Goal: Task Accomplishment & Management: Manage account settings

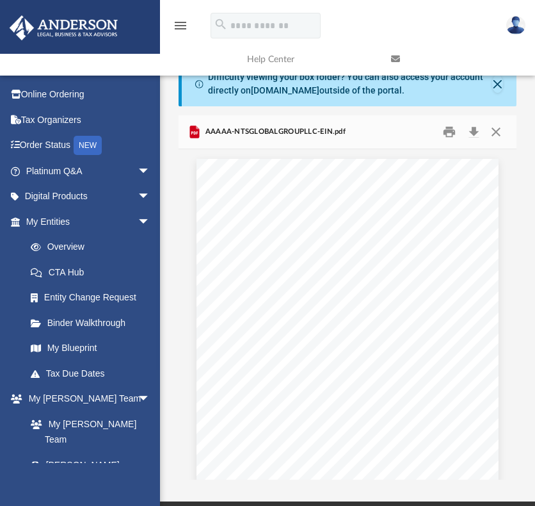
scroll to position [281, 328]
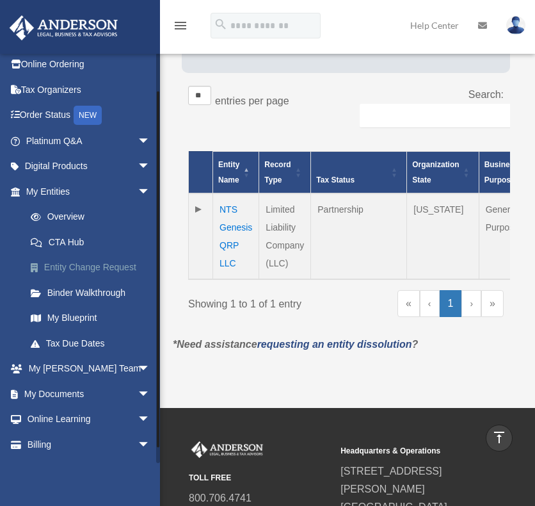
scroll to position [52, 0]
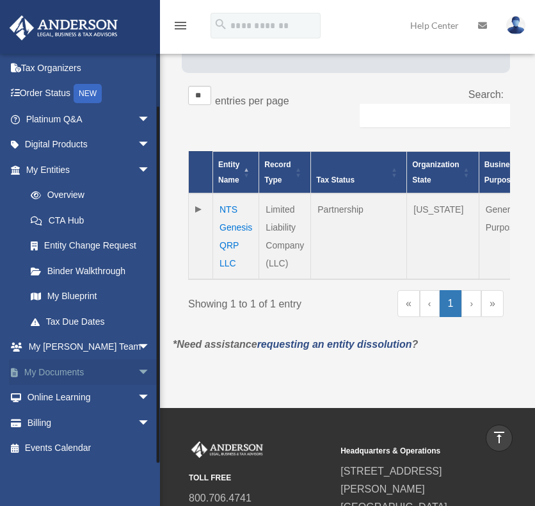
click at [138, 369] on span "arrow_drop_down" at bounding box center [151, 372] width 26 height 26
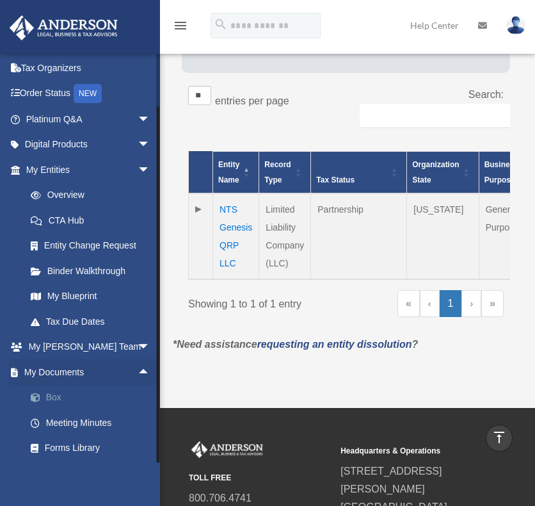
click at [53, 394] on link "Box" at bounding box center [94, 398] width 152 height 26
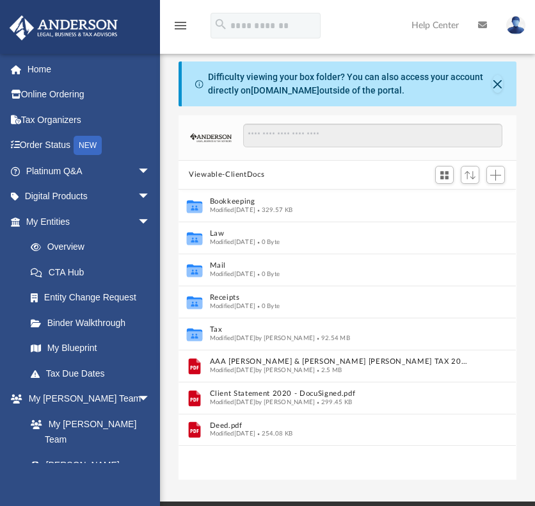
scroll to position [281, 328]
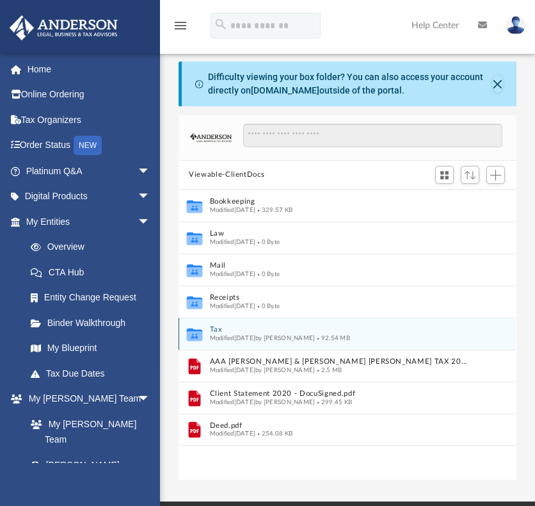
click at [216, 329] on button "Tax" at bounding box center [339, 329] width 258 height 8
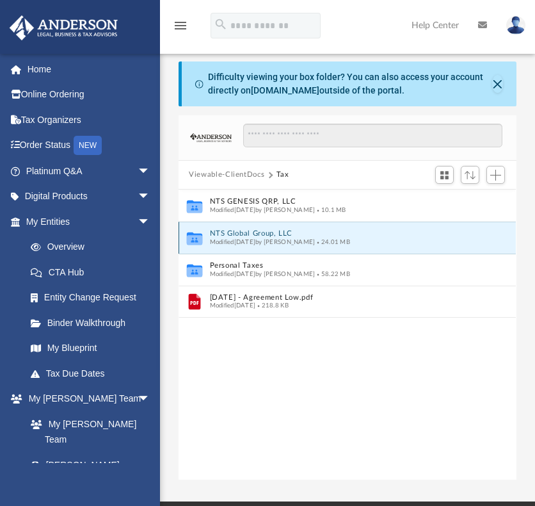
click at [251, 232] on button "NTS Global Group, LLC" at bounding box center [339, 233] width 258 height 8
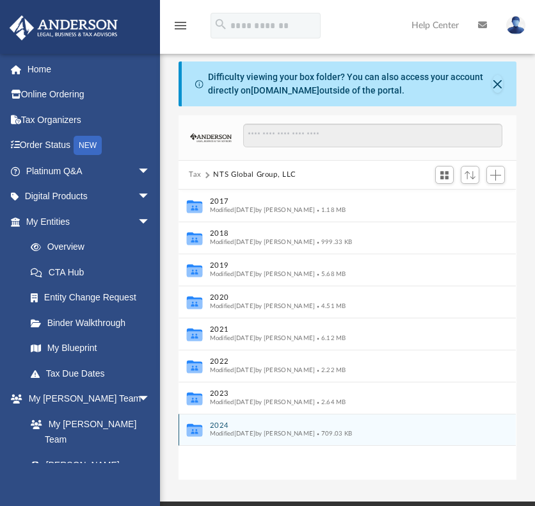
click at [218, 422] on button "2024" at bounding box center [339, 425] width 258 height 8
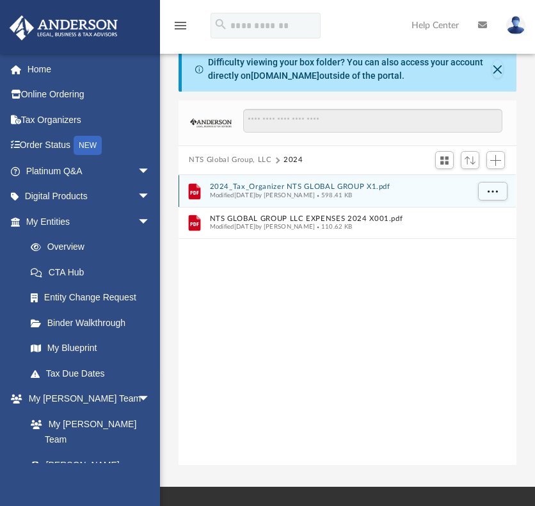
scroll to position [0, 0]
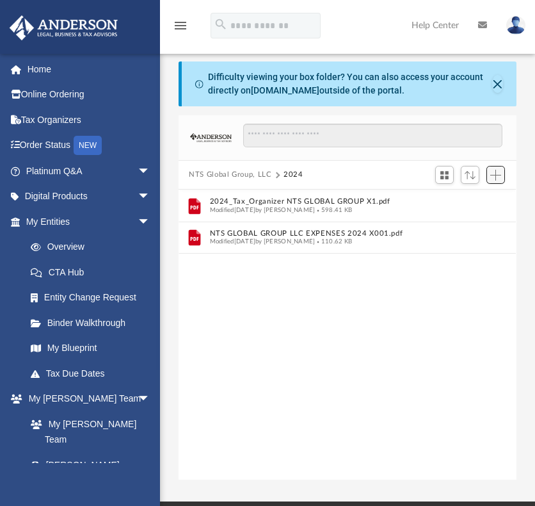
click at [497, 174] on span "Add" at bounding box center [495, 175] width 11 height 11
click at [471, 200] on li "Upload" at bounding box center [477, 199] width 41 height 13
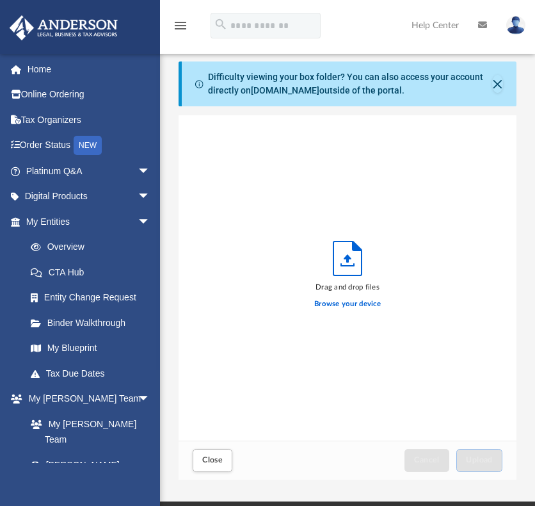
scroll to position [315, 328]
click at [342, 303] on label "Browse your device" at bounding box center [347, 304] width 67 height 12
click at [0, 0] on input "Browse your device" at bounding box center [0, 0] width 0 height 0
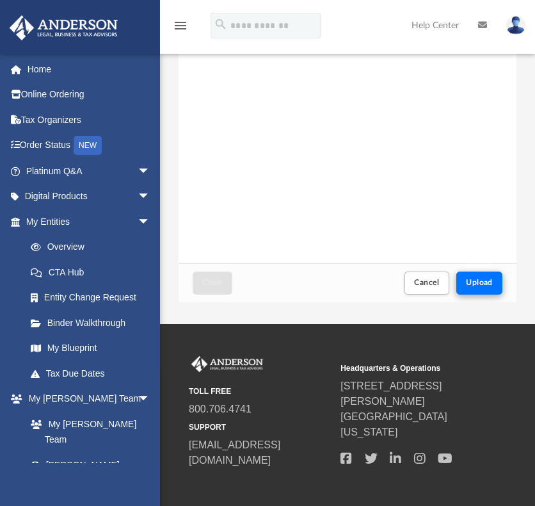
scroll to position [192, 0]
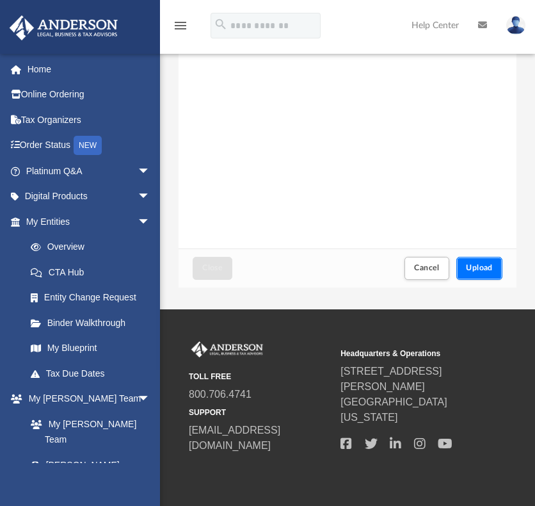
click at [476, 267] on span "Upload" at bounding box center [479, 268] width 27 height 8
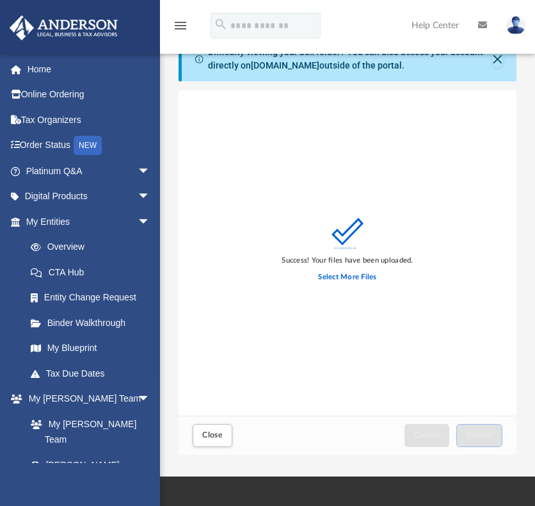
scroll to position [128, 0]
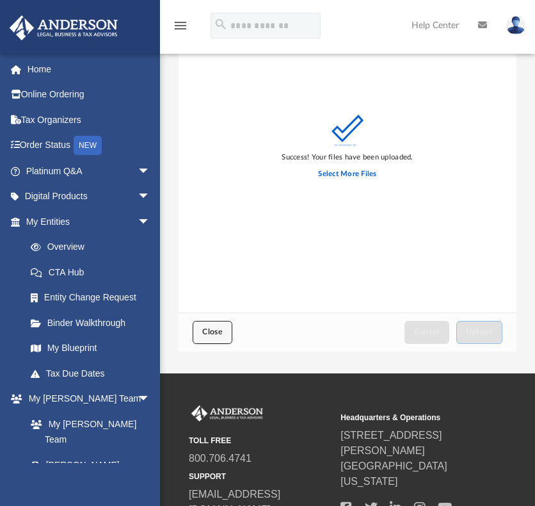
click at [206, 332] on span "Close" at bounding box center [212, 332] width 20 height 8
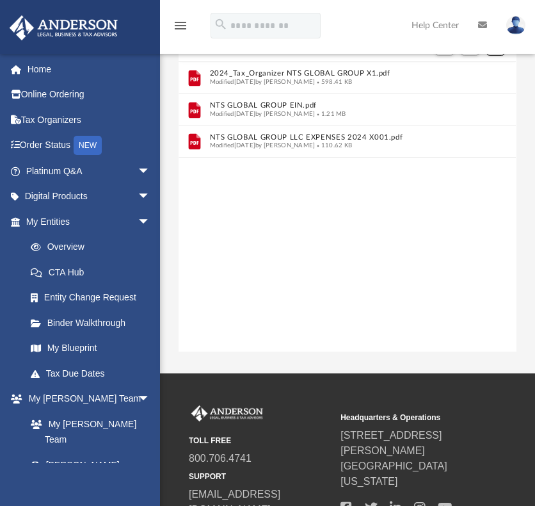
scroll to position [0, 0]
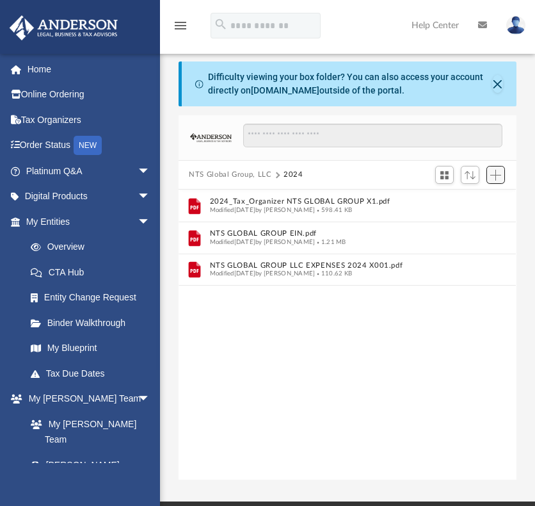
click at [495, 172] on span "Add" at bounding box center [495, 175] width 11 height 11
click at [470, 199] on li "Upload" at bounding box center [477, 199] width 41 height 13
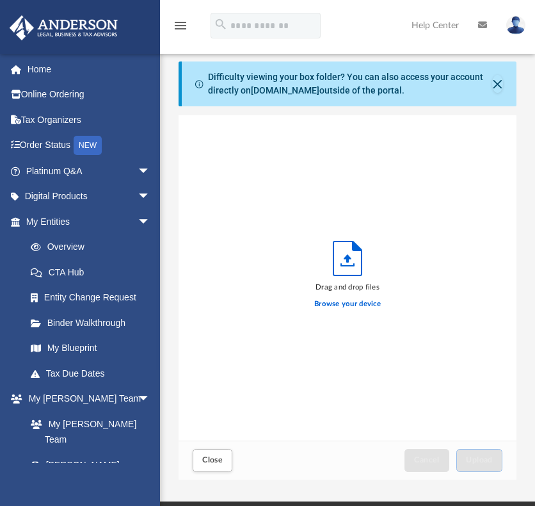
scroll to position [315, 328]
click at [346, 301] on label "Browse your device" at bounding box center [347, 304] width 67 height 12
click at [0, 0] on input "Browse your device" at bounding box center [0, 0] width 0 height 0
click at [211, 456] on span "Close" at bounding box center [212, 460] width 20 height 8
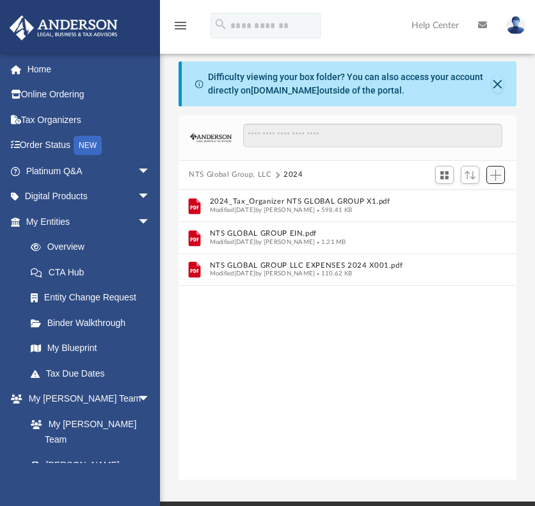
click at [496, 173] on span "Add" at bounding box center [495, 175] width 11 height 11
click at [467, 201] on li "Upload" at bounding box center [477, 199] width 41 height 13
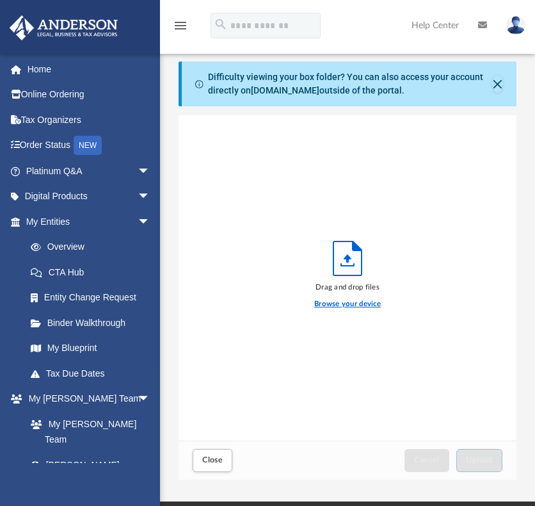
click at [341, 303] on label "Browse your device" at bounding box center [347, 304] width 67 height 12
click at [0, 0] on input "Browse your device" at bounding box center [0, 0] width 0 height 0
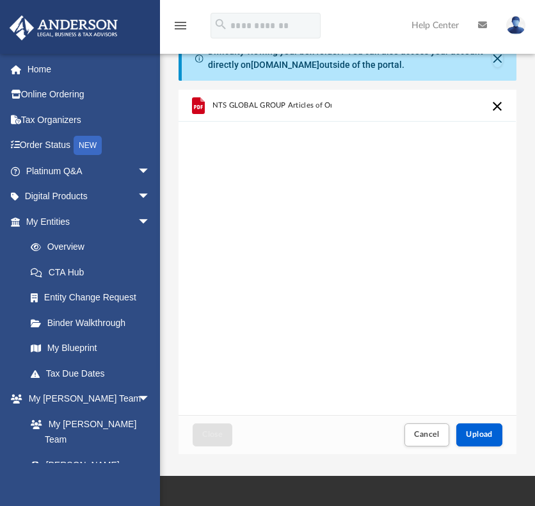
scroll to position [128, 0]
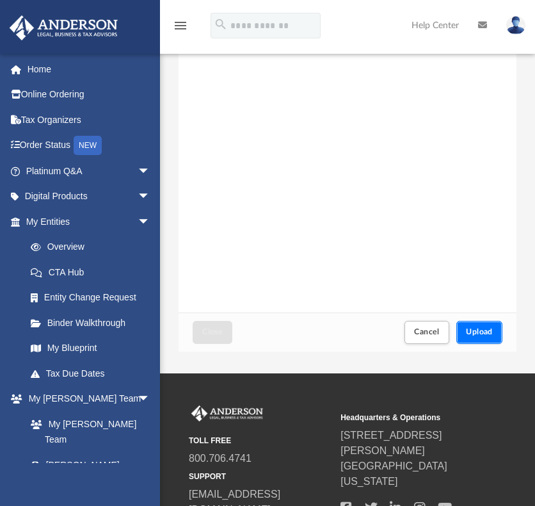
click at [480, 334] on span "Upload" at bounding box center [479, 332] width 27 height 8
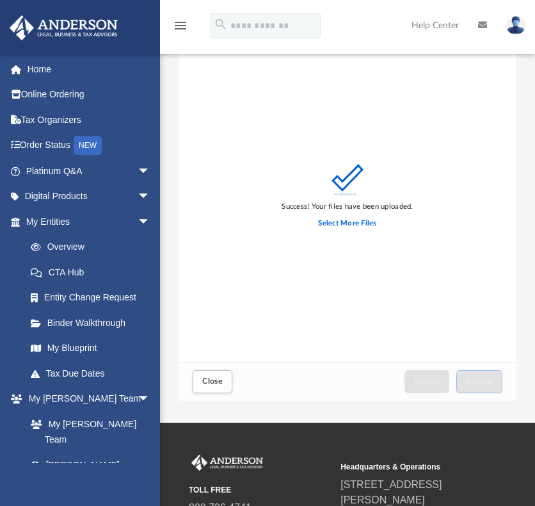
scroll to position [0, 0]
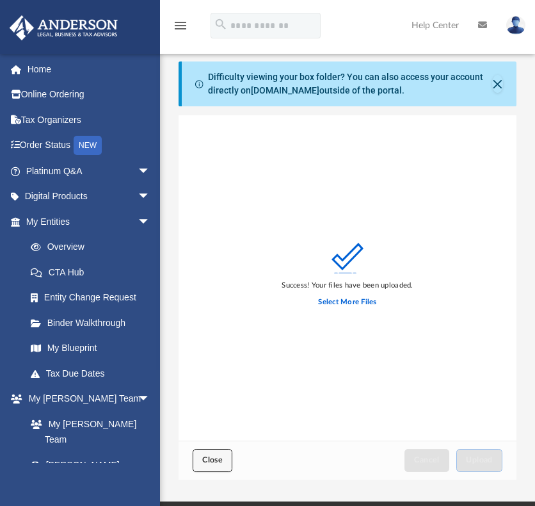
click at [212, 460] on span "Close" at bounding box center [212, 460] width 20 height 8
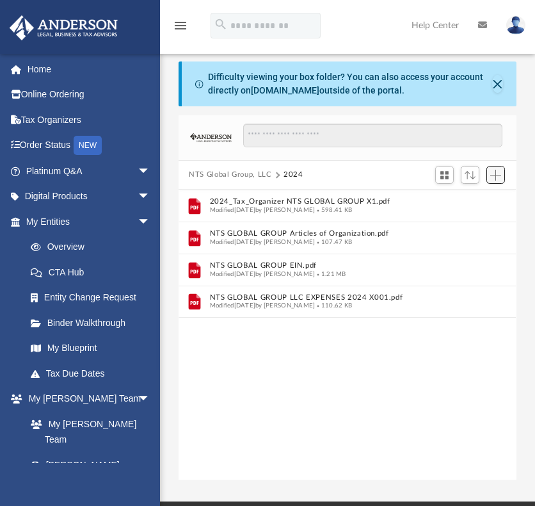
click at [496, 172] on span "Add" at bounding box center [495, 175] width 11 height 11
click at [470, 199] on li "Upload" at bounding box center [477, 199] width 41 height 13
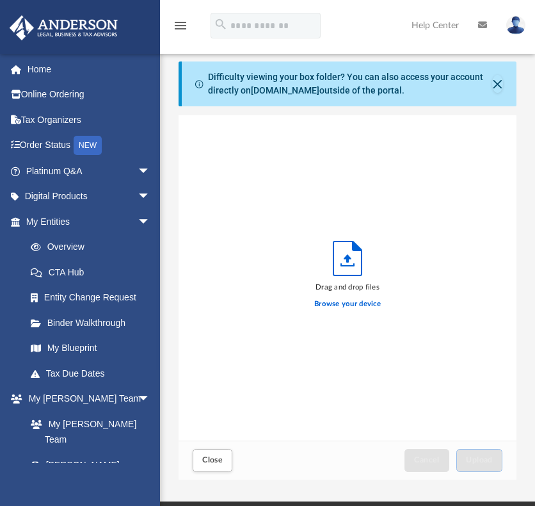
scroll to position [315, 328]
click at [345, 300] on label "Browse your device" at bounding box center [347, 304] width 67 height 12
click at [0, 0] on input "Browse your device" at bounding box center [0, 0] width 0 height 0
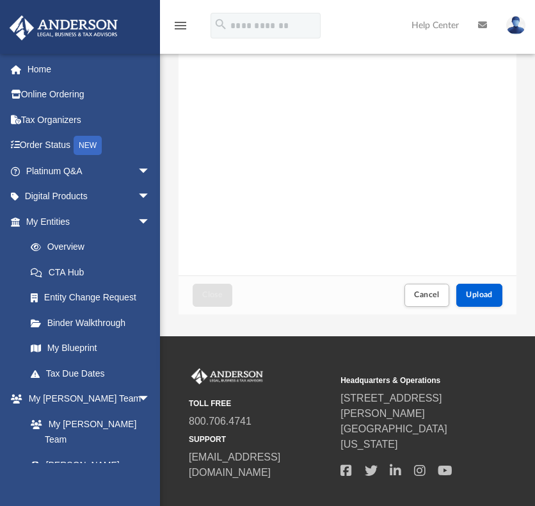
scroll to position [192, 0]
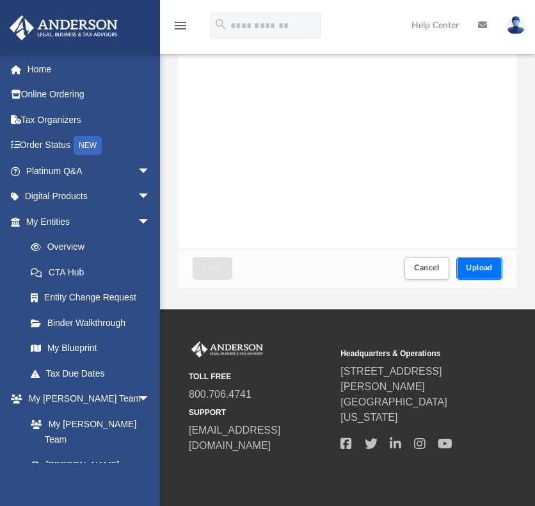
click at [481, 270] on span "Upload" at bounding box center [479, 268] width 27 height 8
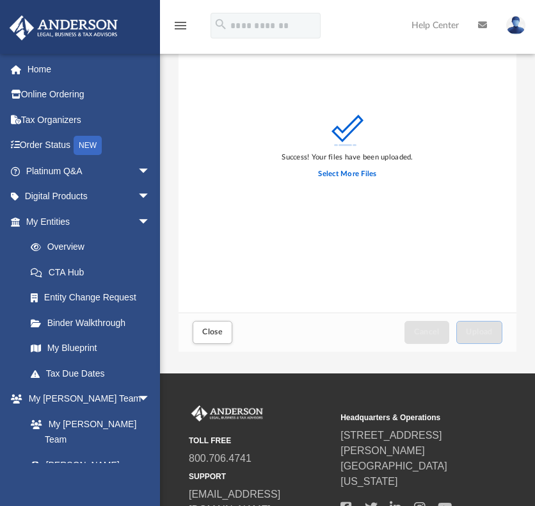
scroll to position [0, 0]
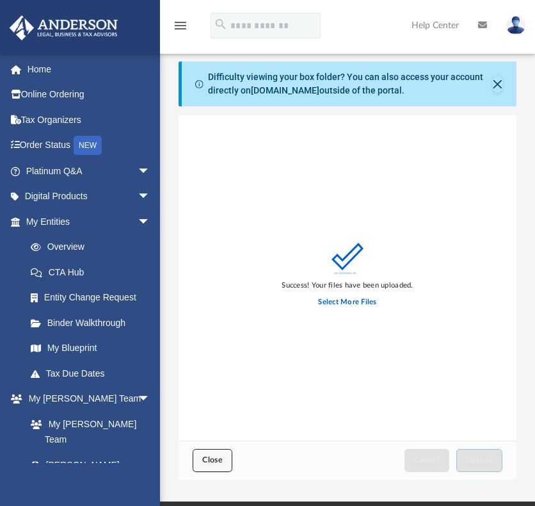
click at [211, 460] on span "Close" at bounding box center [212, 460] width 20 height 8
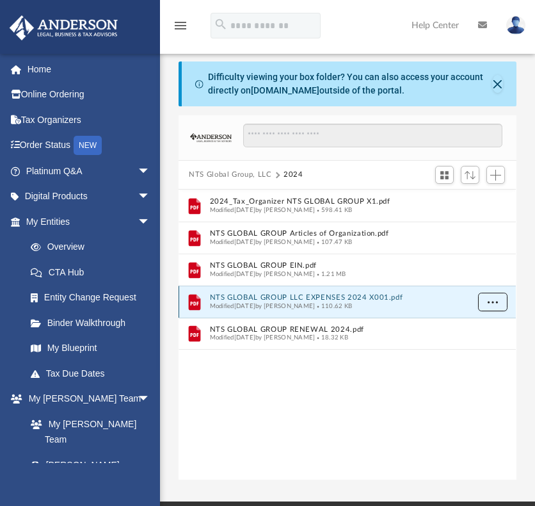
click at [493, 299] on span "More options" at bounding box center [493, 301] width 10 height 7
click at [526, 302] on div "Difficulty viewing your box folder? You can also access your account directly o…" at bounding box center [347, 270] width 375 height 418
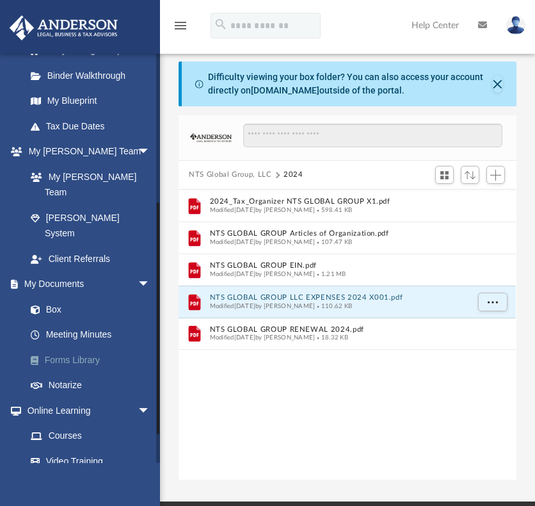
scroll to position [256, 0]
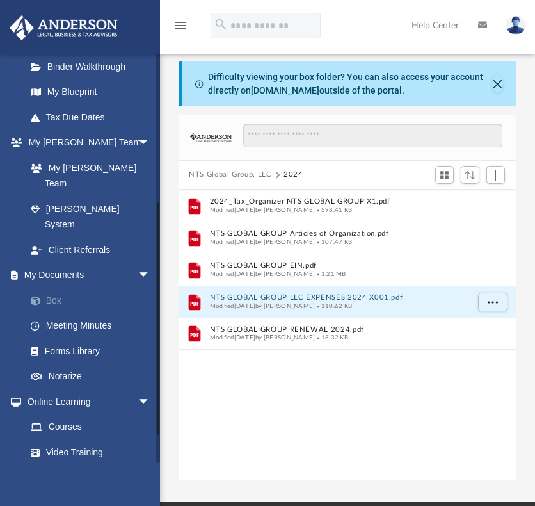
click at [52, 287] on link "Box" at bounding box center [94, 300] width 152 height 26
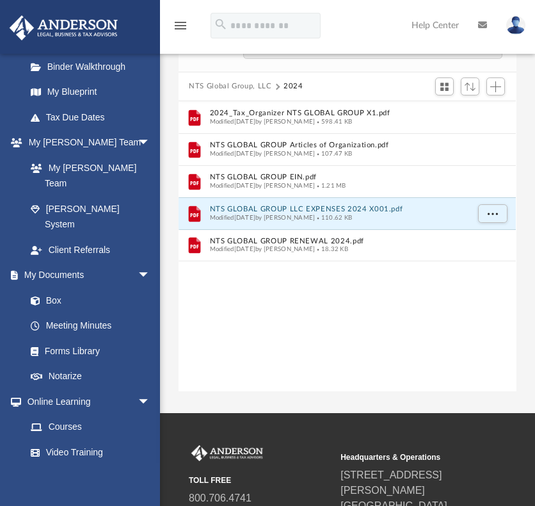
scroll to position [0, 0]
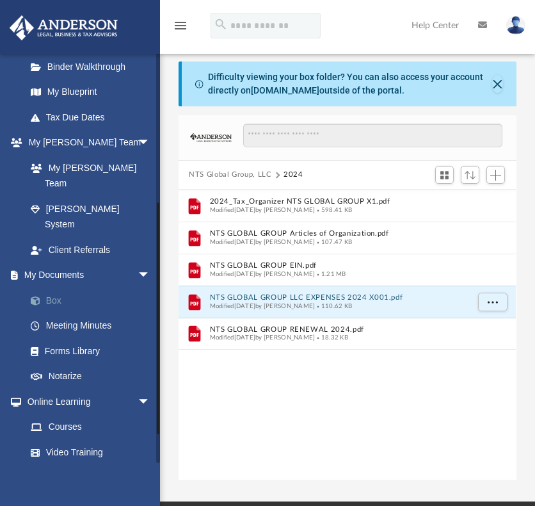
click at [51, 287] on link "Box" at bounding box center [94, 300] width 152 height 26
click at [54, 287] on link "Box" at bounding box center [94, 300] width 152 height 26
click at [52, 287] on link "Box" at bounding box center [94, 300] width 152 height 26
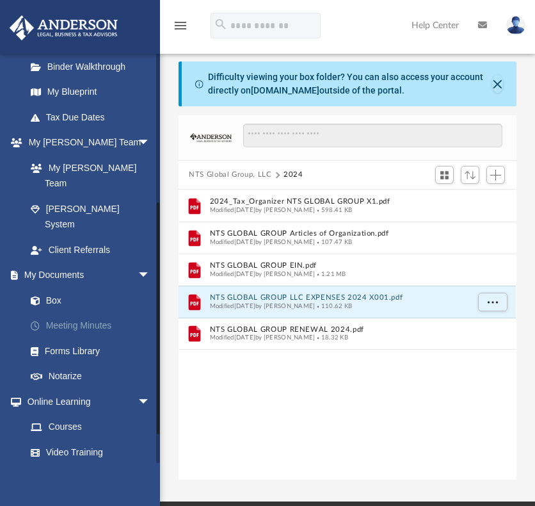
click at [65, 313] on link "Meeting Minutes" at bounding box center [94, 326] width 152 height 26
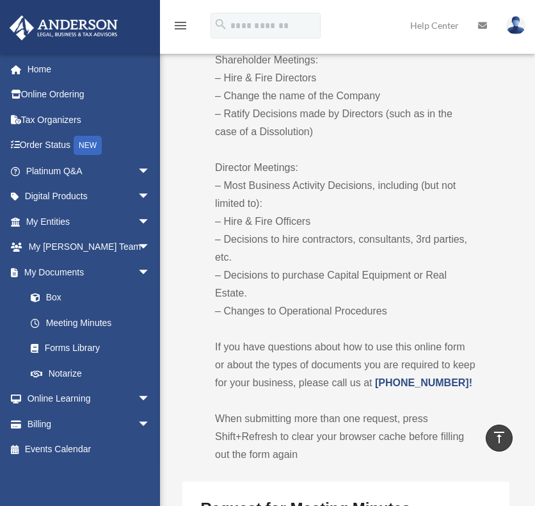
scroll to position [1216, 0]
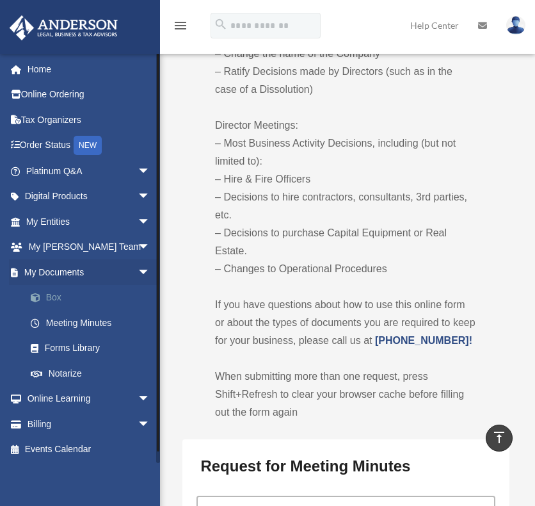
click at [47, 296] on link "Box" at bounding box center [94, 298] width 152 height 26
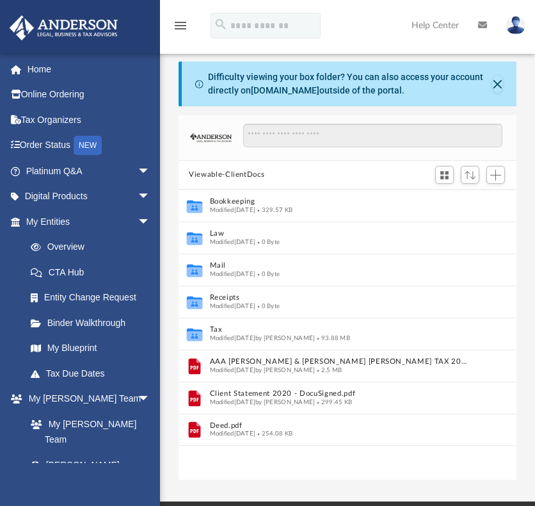
scroll to position [281, 328]
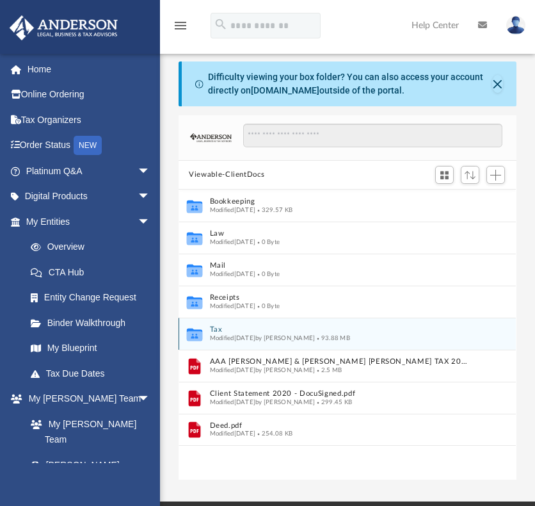
click at [216, 327] on button "Tax" at bounding box center [339, 329] width 258 height 8
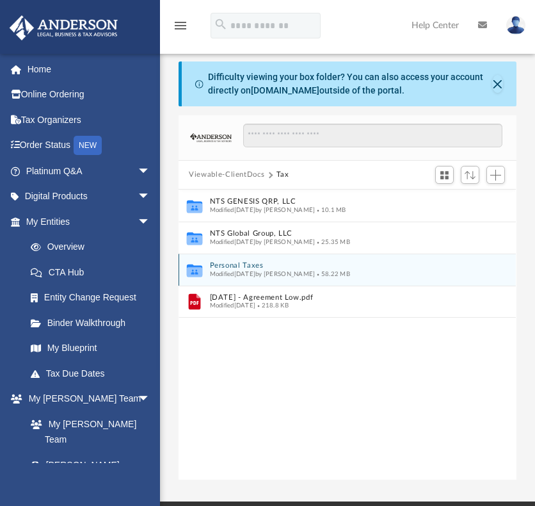
click at [241, 264] on button "Personal Taxes" at bounding box center [339, 265] width 258 height 8
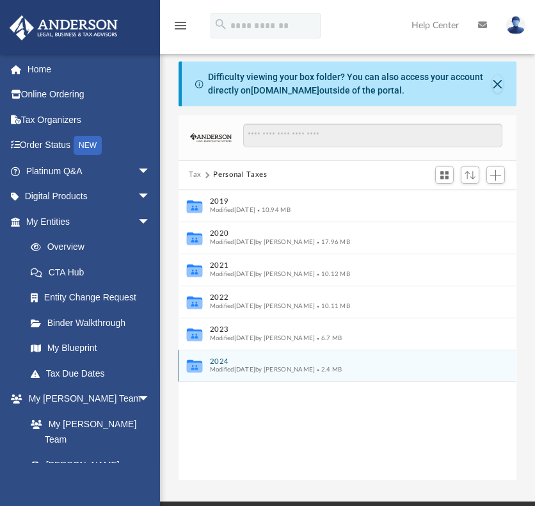
click at [219, 358] on button "2024" at bounding box center [339, 361] width 258 height 8
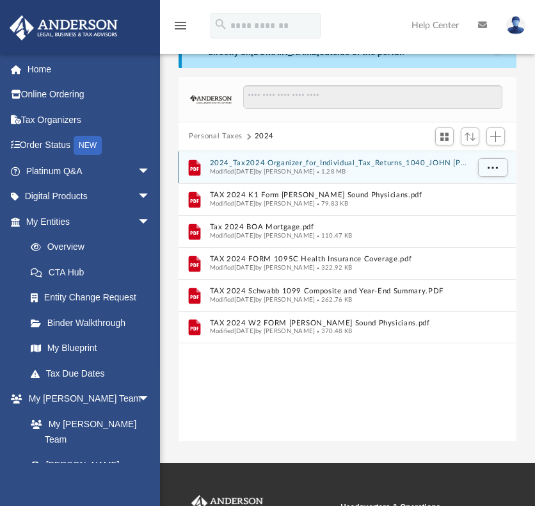
scroll to position [0, 0]
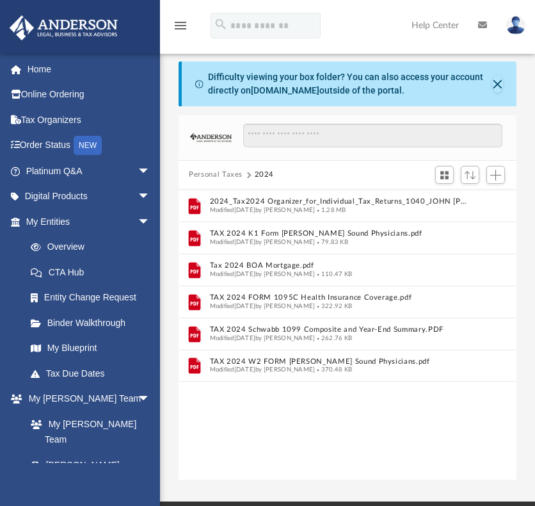
click at [204, 172] on button "Personal Taxes" at bounding box center [216, 175] width 54 height 12
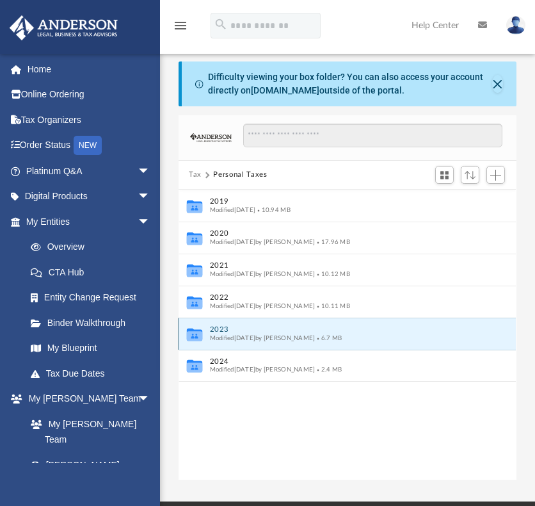
click at [218, 328] on button "2023" at bounding box center [339, 329] width 258 height 8
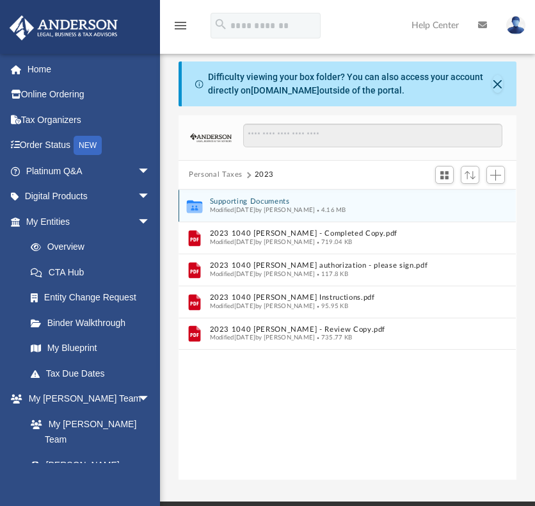
click at [266, 200] on button "Supporting Documents" at bounding box center [339, 201] width 258 height 8
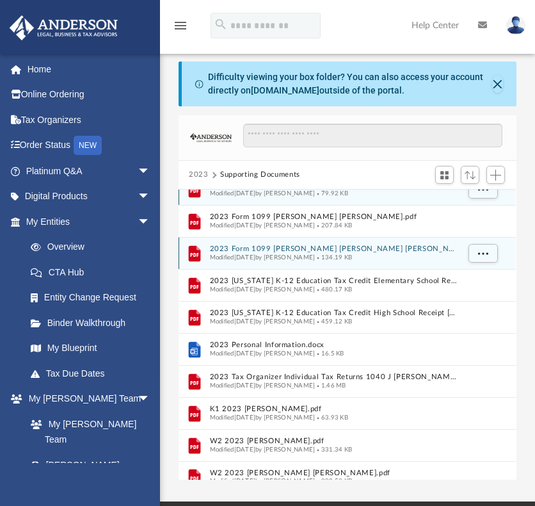
scroll to position [28, 0]
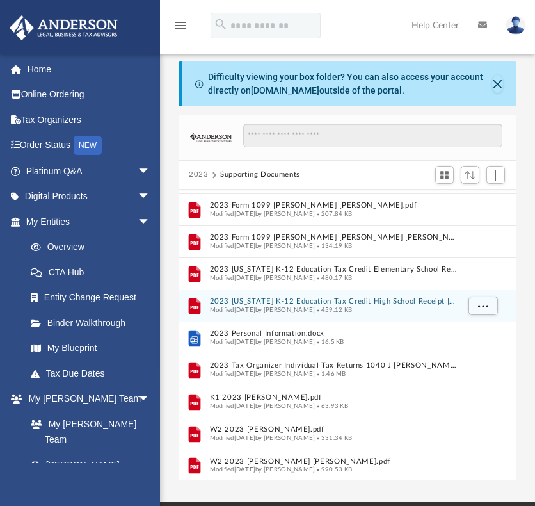
click at [294, 299] on button "2023 Illinois K-12 Education Tax Credit High School Receipt Nicholas.pdf" at bounding box center [334, 301] width 248 height 8
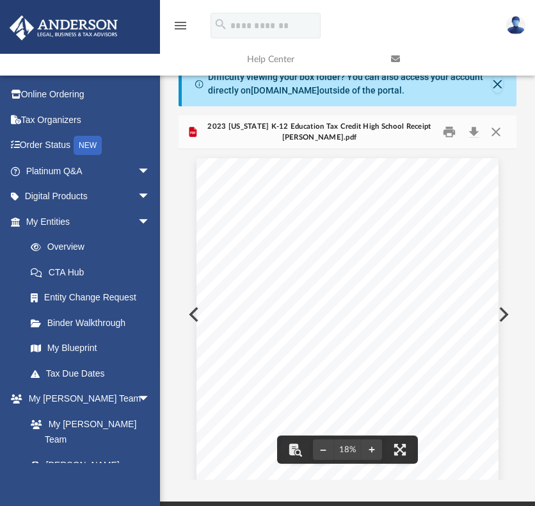
scroll to position [0, 0]
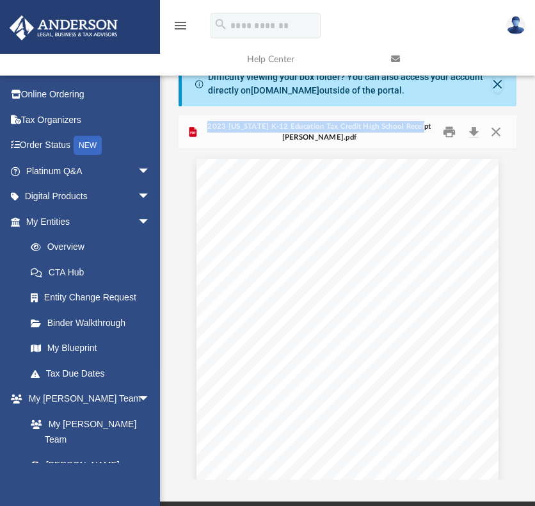
drag, startPoint x: 219, startPoint y: 124, endPoint x: 424, endPoint y: 129, distance: 205.6
click at [424, 129] on span "2023 Illinois K-12 Education Tax Credit High School Receipt Nicholas.pdf" at bounding box center [318, 132] width 238 height 22
copy span "2023 Illinois K-12 Education Tax Credit High School Receipt"
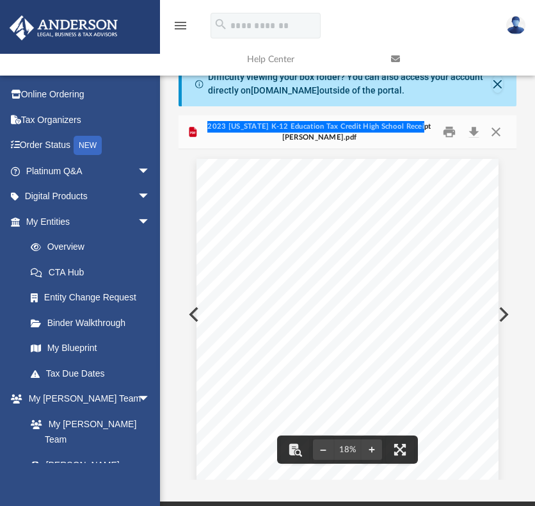
scroll to position [67, 0]
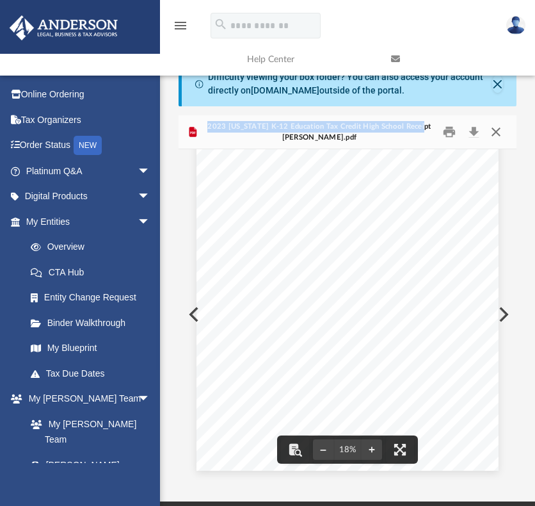
click at [497, 131] on button "Close" at bounding box center [496, 132] width 23 height 20
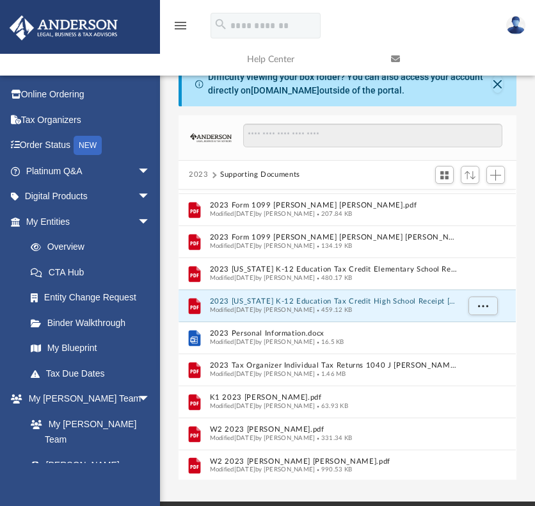
scroll to position [0, 0]
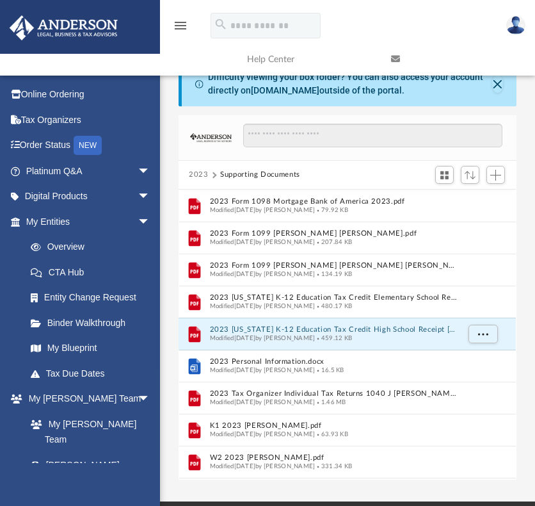
click at [196, 173] on button "2023" at bounding box center [199, 175] width 20 height 12
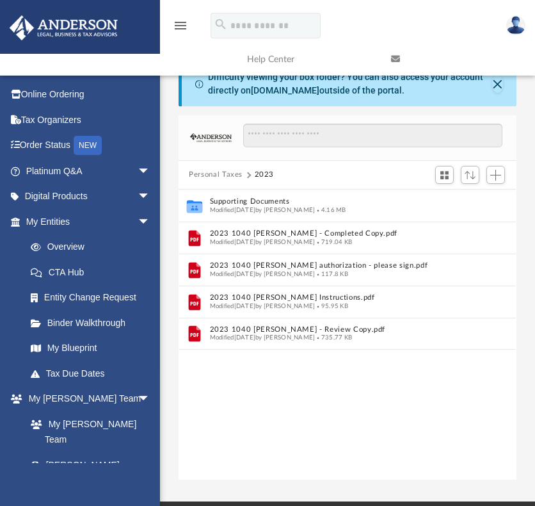
click at [211, 173] on button "Personal Taxes" at bounding box center [216, 175] width 54 height 12
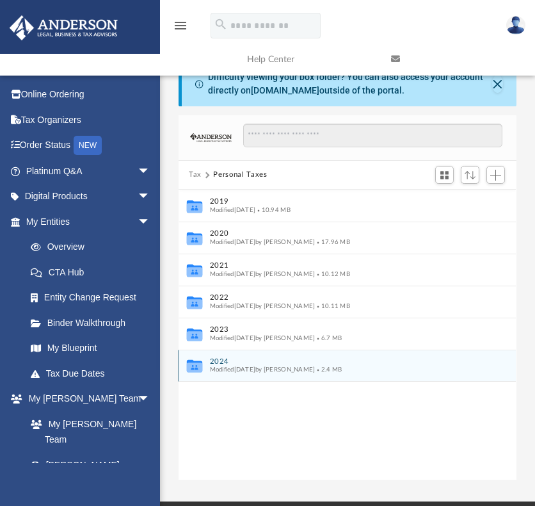
click at [222, 360] on button "2024" at bounding box center [339, 361] width 258 height 8
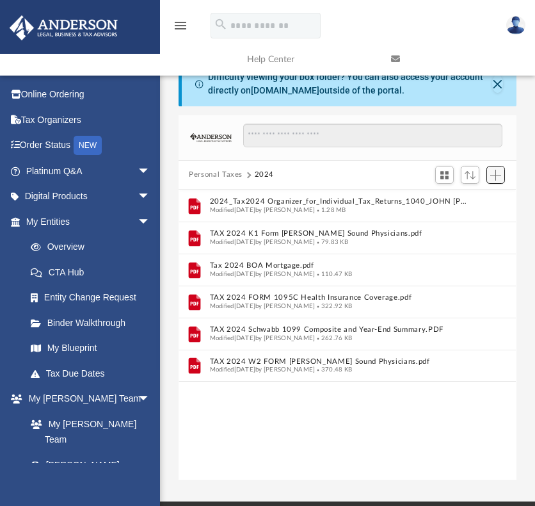
click at [496, 175] on span "Add" at bounding box center [495, 175] width 11 height 11
click at [473, 198] on li "Upload" at bounding box center [477, 199] width 41 height 13
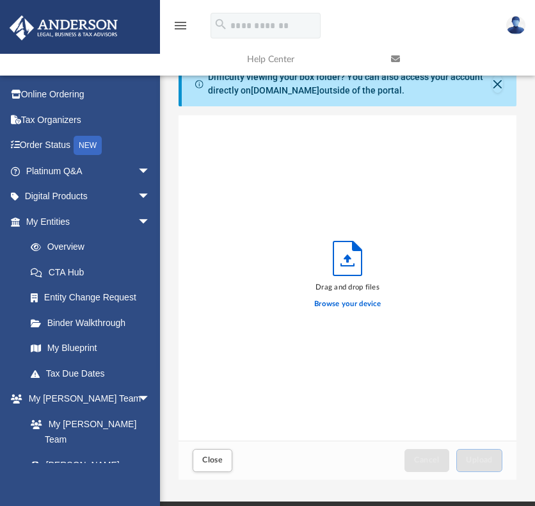
scroll to position [315, 328]
click at [341, 304] on label "Browse your device" at bounding box center [347, 304] width 67 height 12
click at [0, 0] on input "Browse your device" at bounding box center [0, 0] width 0 height 0
click at [203, 461] on span "Close" at bounding box center [212, 460] width 20 height 8
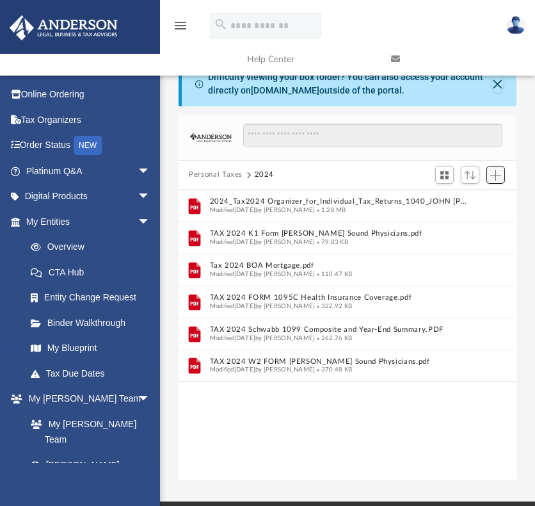
click at [497, 173] on span "Add" at bounding box center [495, 175] width 11 height 11
click at [470, 199] on li "Upload" at bounding box center [477, 199] width 41 height 13
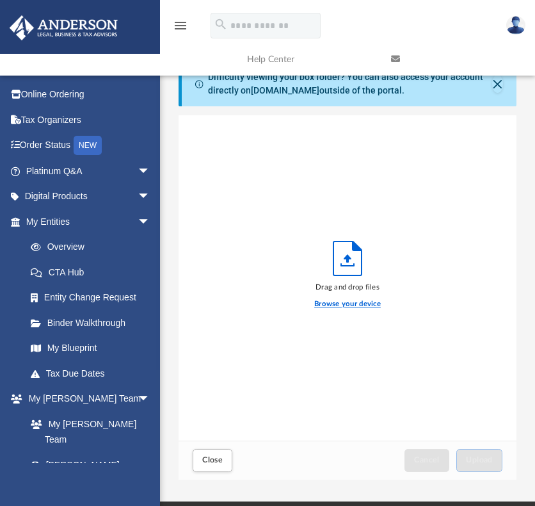
click at [344, 303] on label "Browse your device" at bounding box center [347, 304] width 67 height 12
click at [0, 0] on input "Browse your device" at bounding box center [0, 0] width 0 height 0
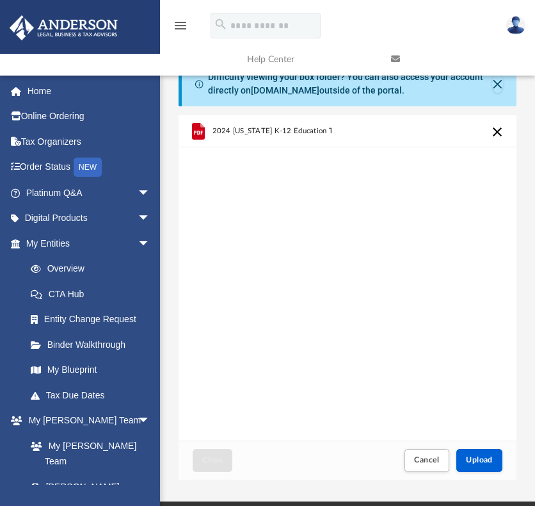
scroll to position [64, 0]
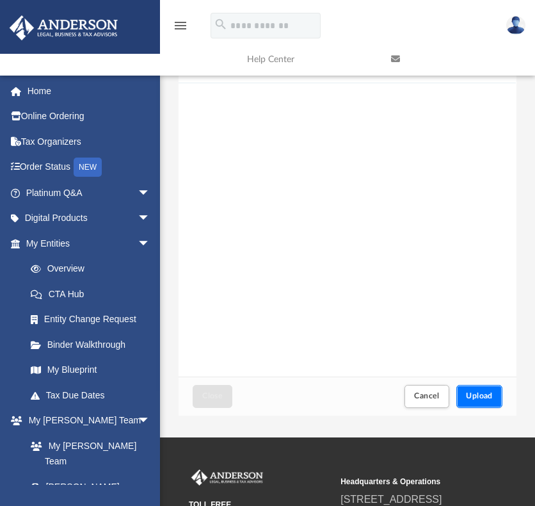
click at [481, 398] on span "Upload" at bounding box center [479, 396] width 27 height 8
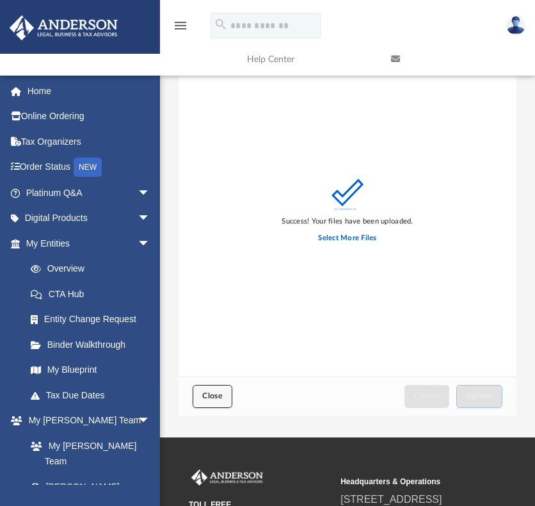
click at [210, 392] on span "Close" at bounding box center [212, 396] width 20 height 8
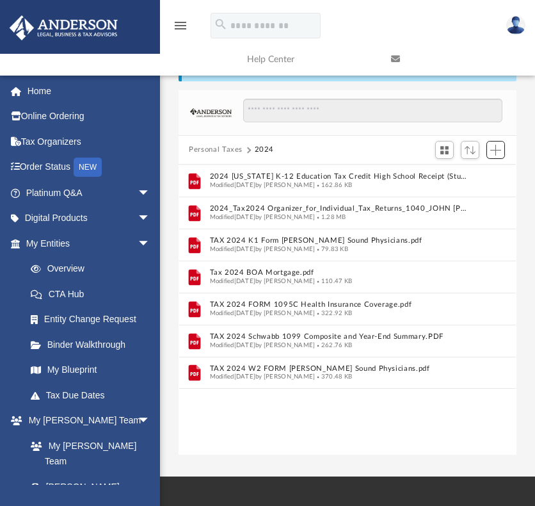
scroll to position [0, 0]
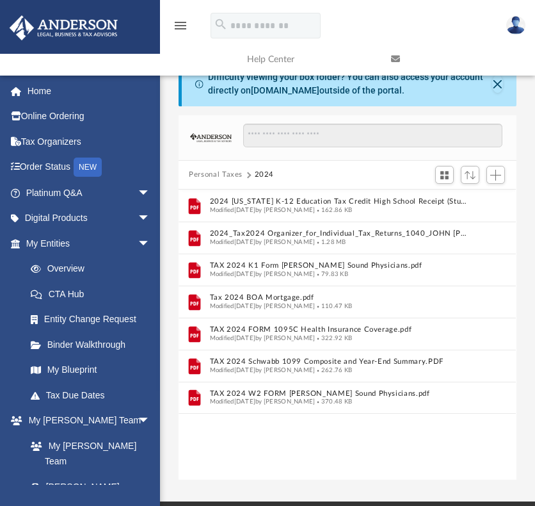
click at [208, 172] on button "Personal Taxes" at bounding box center [216, 175] width 54 height 12
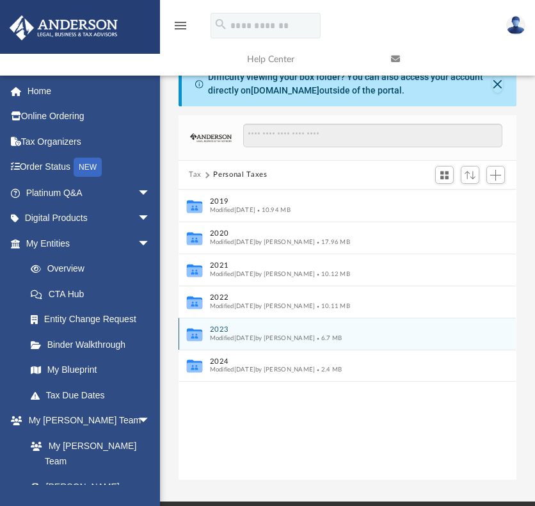
click at [223, 329] on button "2023" at bounding box center [339, 329] width 258 height 8
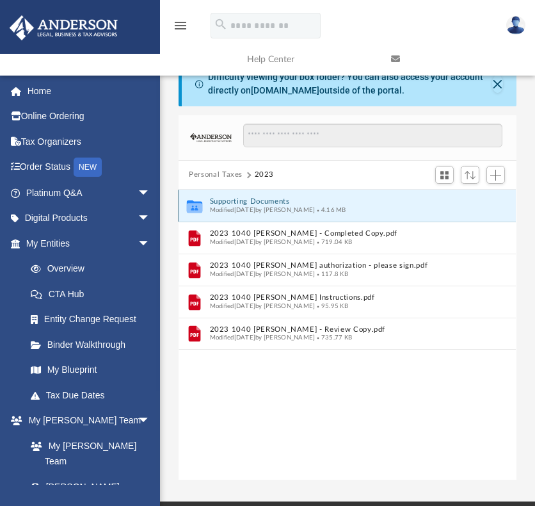
click at [262, 201] on button "Supporting Documents" at bounding box center [339, 201] width 258 height 8
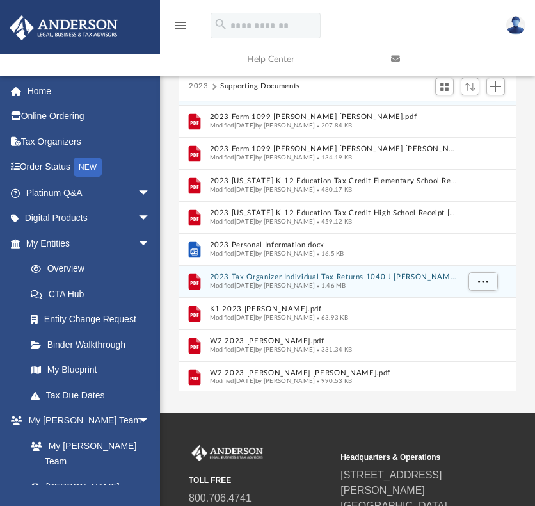
scroll to position [64, 0]
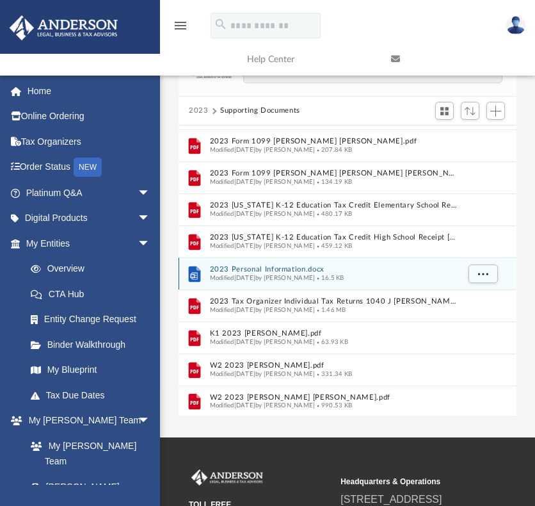
click at [277, 267] on button "2023 Personal Information.docx" at bounding box center [334, 269] width 248 height 8
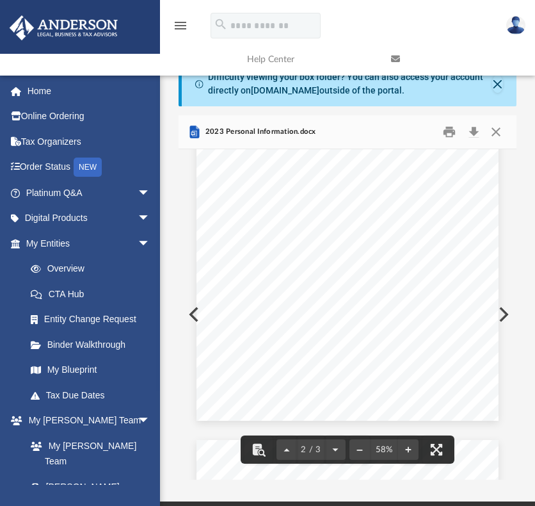
scroll to position [512, 0]
drag, startPoint x: 224, startPoint y: 189, endPoint x: 257, endPoint y: 189, distance: 32.7
click at [257, 189] on div at bounding box center [347, 189] width 337 height 1
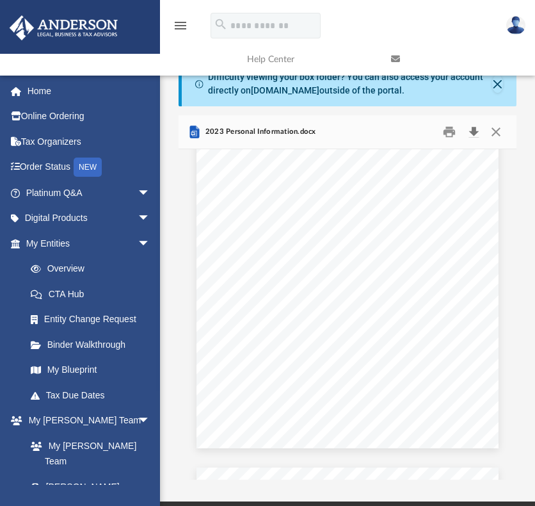
click at [472, 131] on button "Download" at bounding box center [473, 132] width 23 height 20
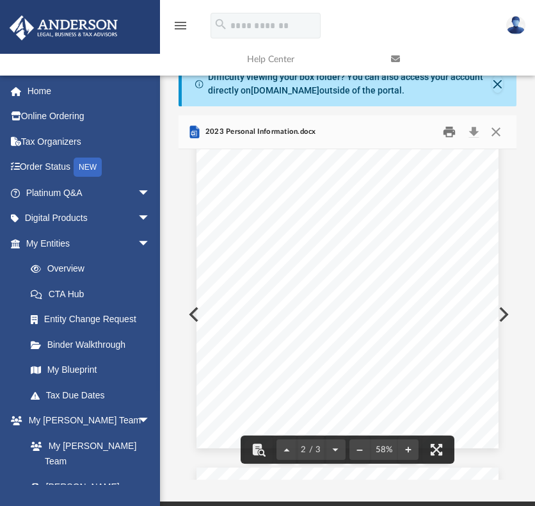
click at [452, 131] on button "Print" at bounding box center [450, 132] width 26 height 20
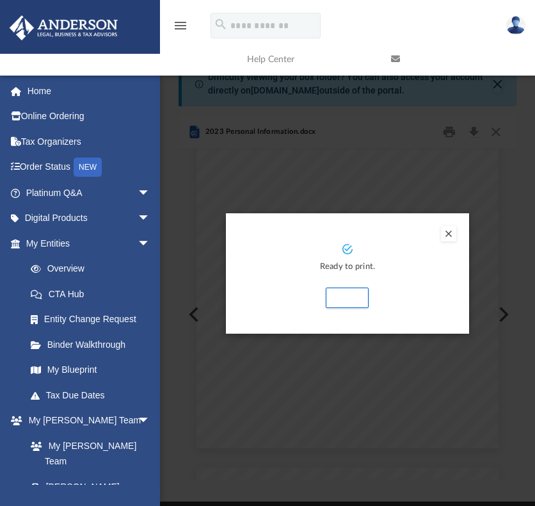
click at [449, 233] on button "Preview" at bounding box center [448, 233] width 15 height 15
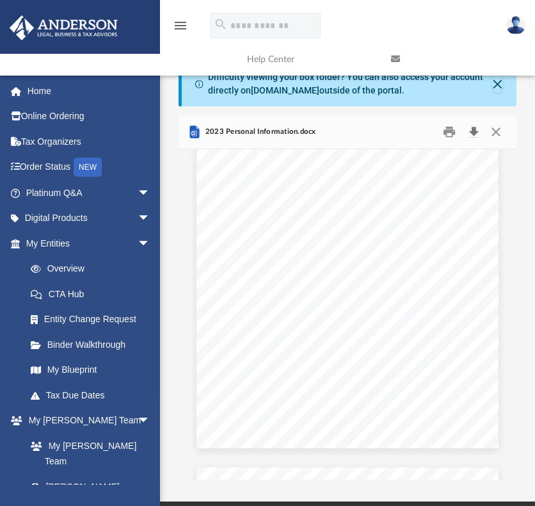
click at [474, 133] on button "Download" at bounding box center [473, 132] width 23 height 20
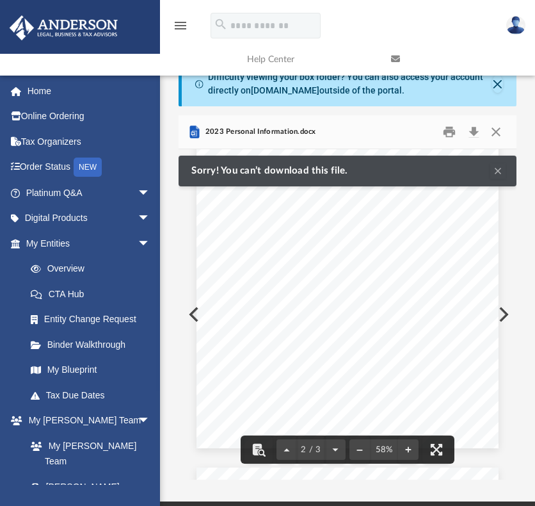
click at [433, 250] on div "W - 2 Forms For: John E Sifuentes Employer: Work for SOUND PHYSICIANS , work as…" at bounding box center [348, 252] width 302 height 391
click at [499, 168] on button "Clear Notification" at bounding box center [497, 170] width 15 height 15
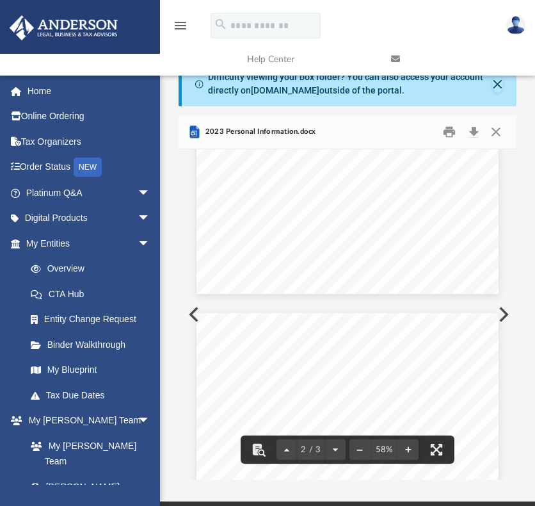
scroll to position [448, 0]
click at [476, 131] on button "Download" at bounding box center [473, 132] width 23 height 20
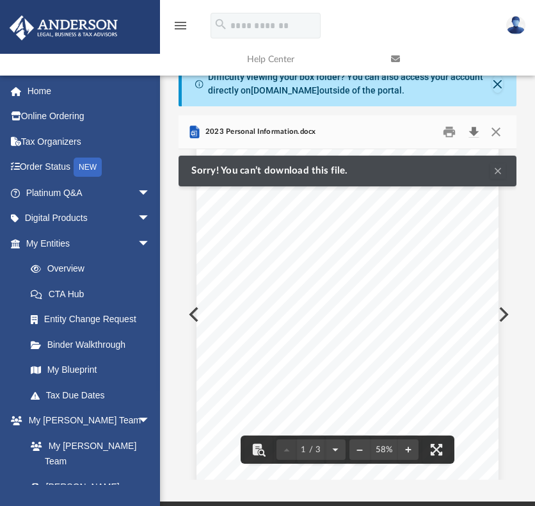
scroll to position [0, 0]
click at [462, 260] on div "Taxes 2023 Personal Information Name: John Middle Initial: E Last name: Sifuent…" at bounding box center [348, 354] width 302 height 391
click at [499, 167] on div "Taxes 2023 Personal Information Name: John Middle Initial: E Last name: Sifuent…" at bounding box center [347, 314] width 337 height 330
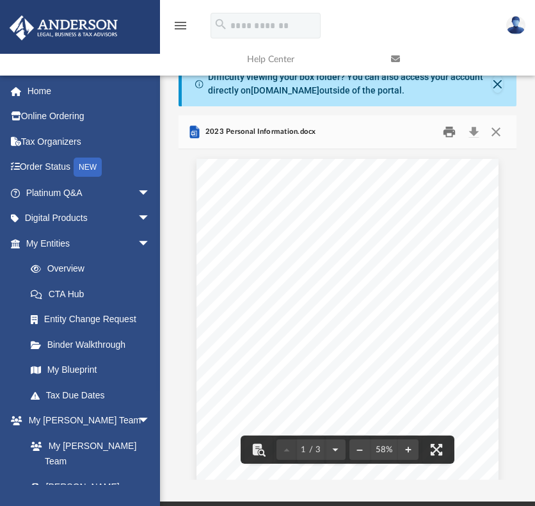
click at [449, 132] on button "Print" at bounding box center [450, 132] width 26 height 20
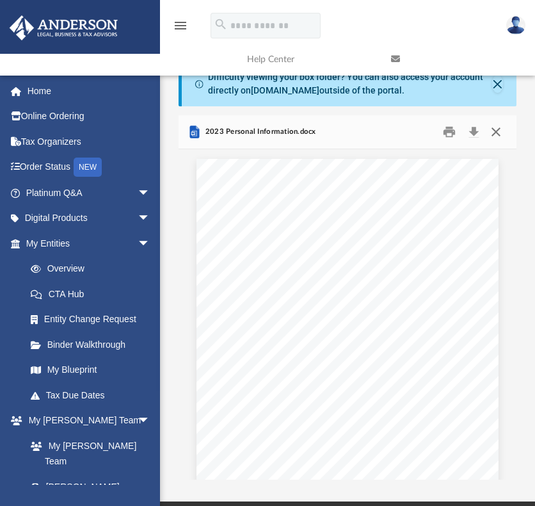
click at [496, 133] on button "Close" at bounding box center [496, 132] width 23 height 20
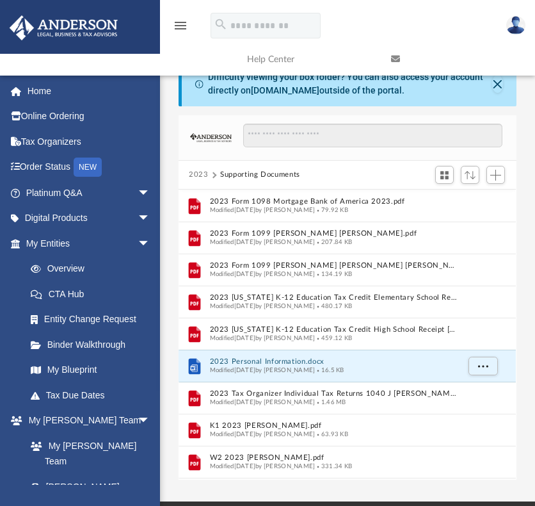
click at [195, 173] on button "2023" at bounding box center [199, 175] width 20 height 12
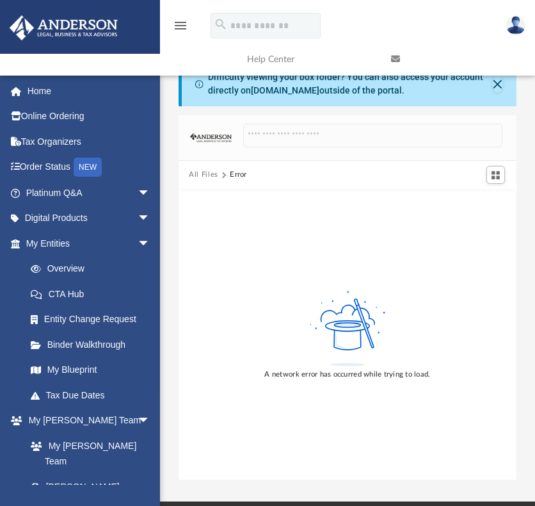
click at [200, 175] on button "All Files" at bounding box center [203, 175] width 29 height 12
click at [198, 172] on button "All Files" at bounding box center [203, 175] width 29 height 12
click at [195, 173] on button "All Files" at bounding box center [203, 175] width 29 height 12
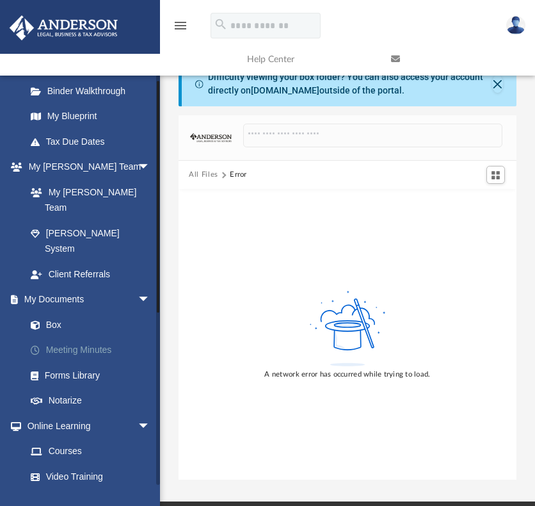
scroll to position [256, 0]
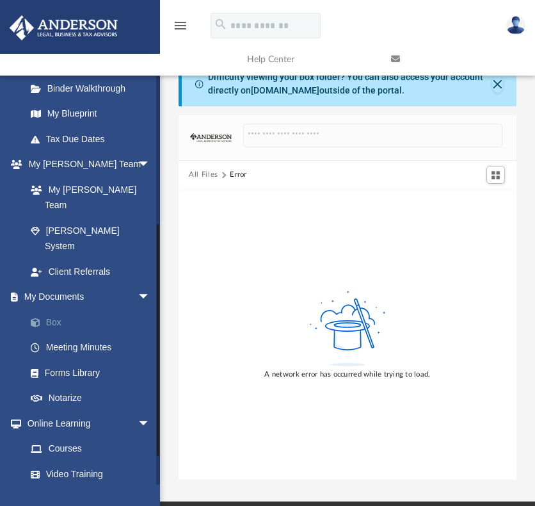
click at [51, 309] on link "Box" at bounding box center [94, 322] width 152 height 26
click at [68, 360] on link "Forms Library" at bounding box center [94, 373] width 152 height 26
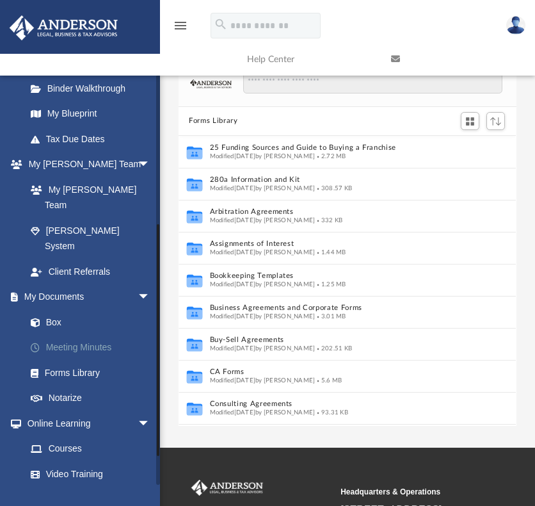
scroll to position [281, 328]
click at [53, 309] on link "Box" at bounding box center [94, 322] width 152 height 26
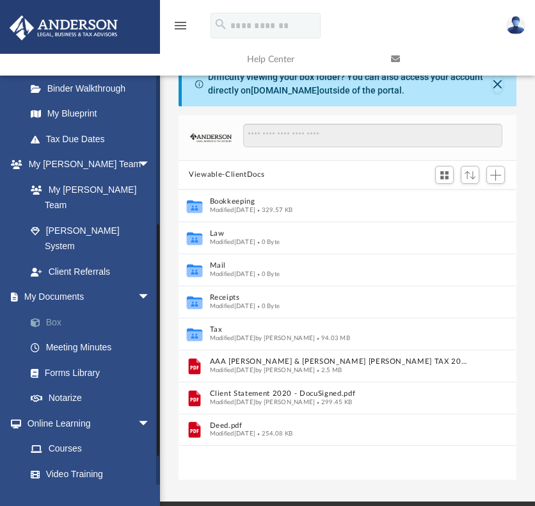
scroll to position [281, 328]
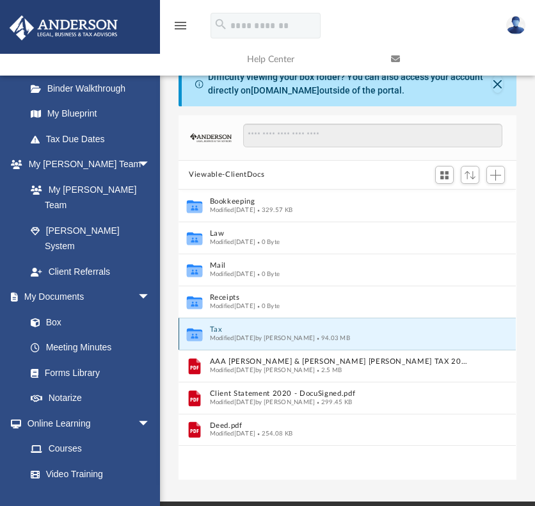
click at [215, 328] on button "Tax" at bounding box center [339, 329] width 258 height 8
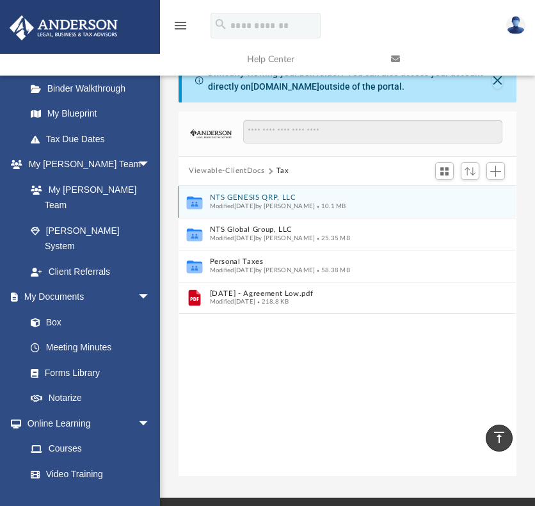
scroll to position [0, 0]
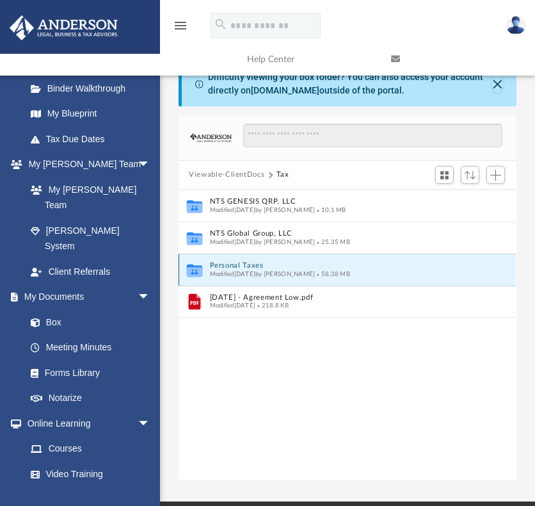
click at [242, 263] on button "Personal Taxes" at bounding box center [339, 265] width 258 height 8
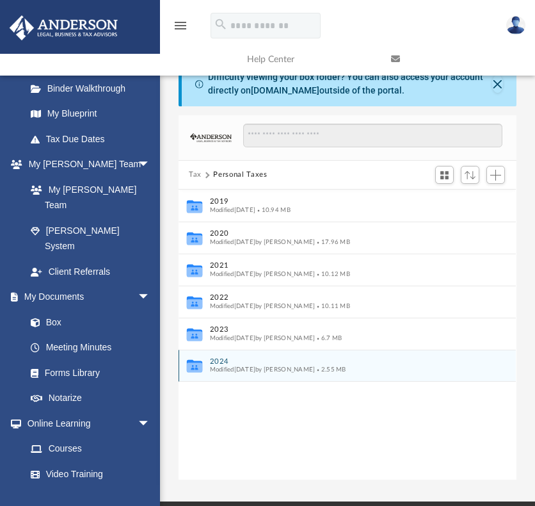
click at [218, 360] on button "2024" at bounding box center [339, 361] width 258 height 8
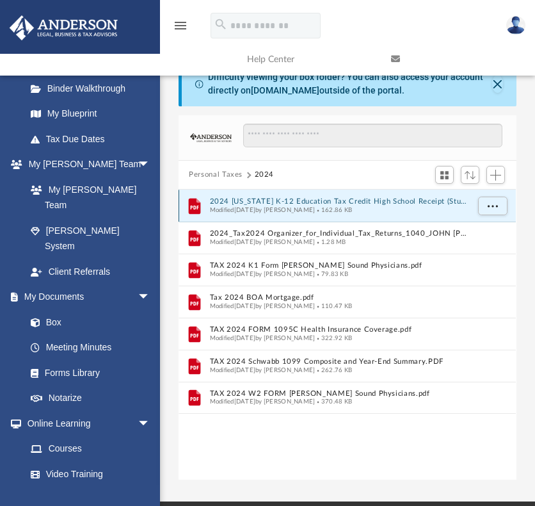
click at [303, 200] on button "2024 [US_STATE] K-12 Education Tax Credit High School Receipt (Student [PERSON_…" at bounding box center [339, 201] width 258 height 8
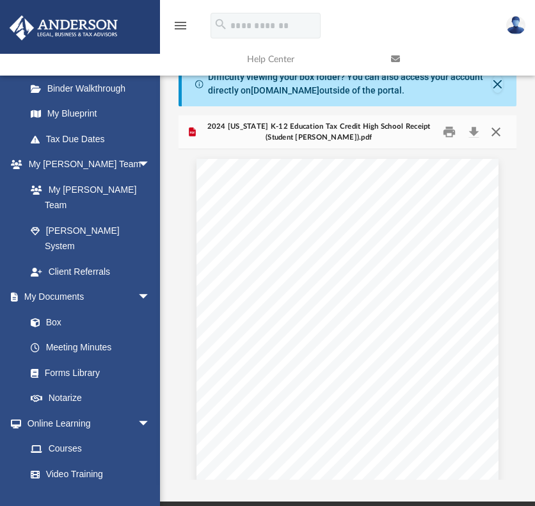
click at [499, 130] on button "Close" at bounding box center [496, 132] width 23 height 20
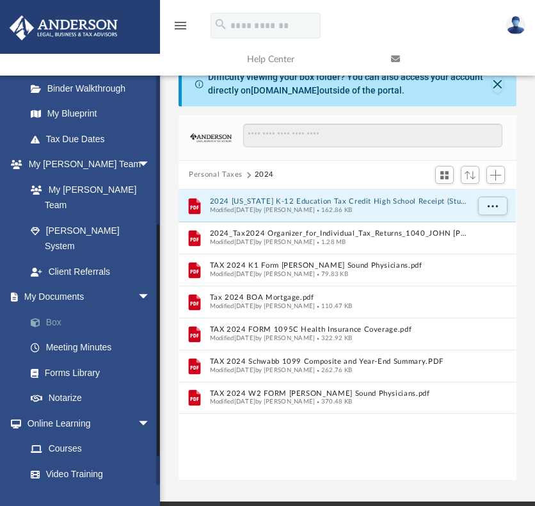
click at [52, 309] on link "Box" at bounding box center [94, 322] width 152 height 26
click at [50, 309] on link "Box" at bounding box center [94, 322] width 152 height 26
click at [52, 309] on link "Box" at bounding box center [94, 322] width 152 height 26
click at [50, 309] on link "Box" at bounding box center [94, 322] width 152 height 26
click at [52, 309] on link "Box" at bounding box center [94, 322] width 152 height 26
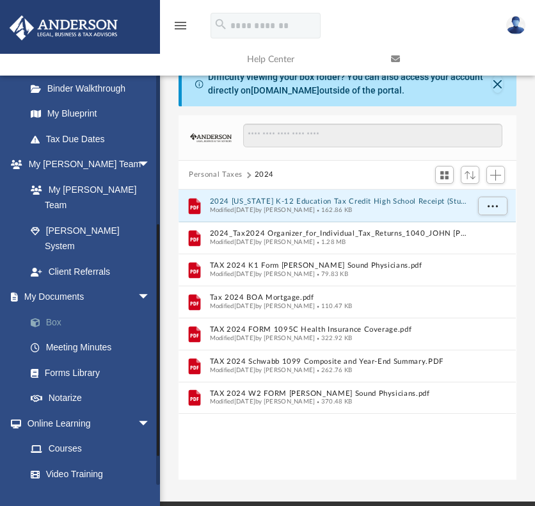
click at [51, 309] on link "Box" at bounding box center [94, 322] width 152 height 26
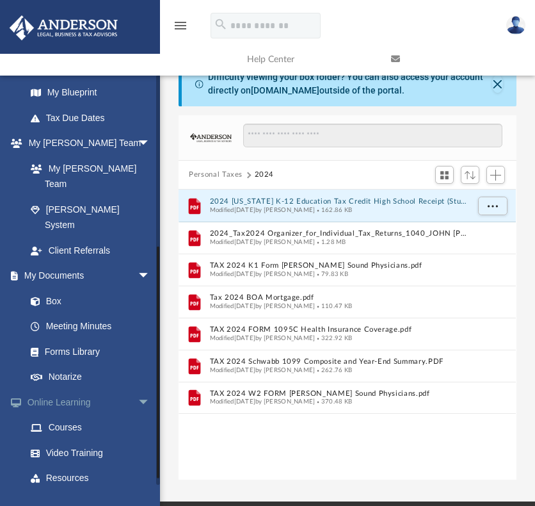
scroll to position [305, 0]
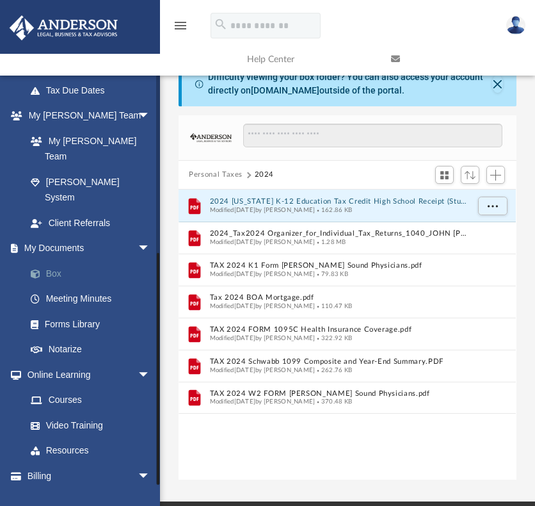
click at [52, 261] on link "Box" at bounding box center [94, 274] width 152 height 26
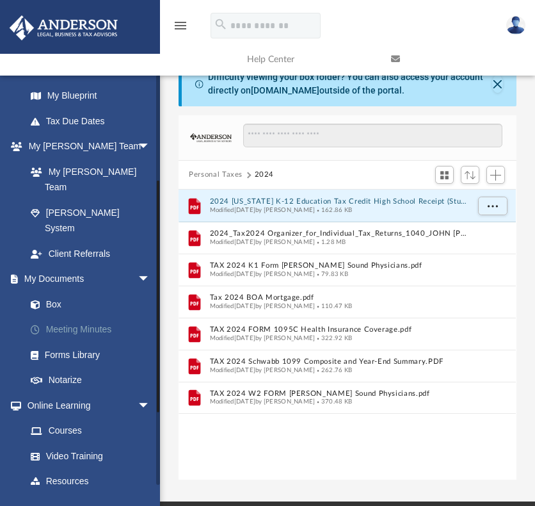
scroll to position [177, 0]
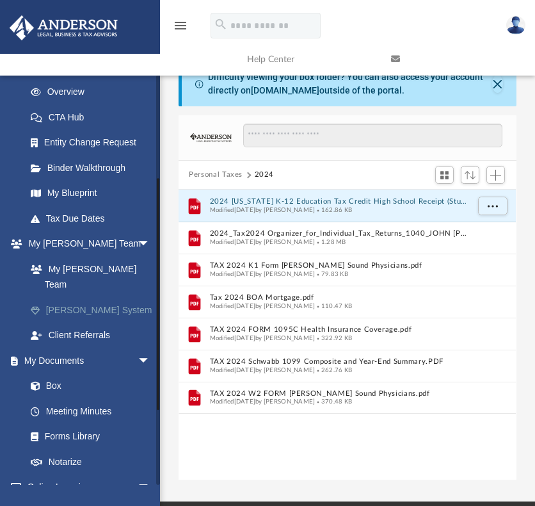
click at [72, 297] on link "[PERSON_NAME] System" at bounding box center [94, 310] width 152 height 26
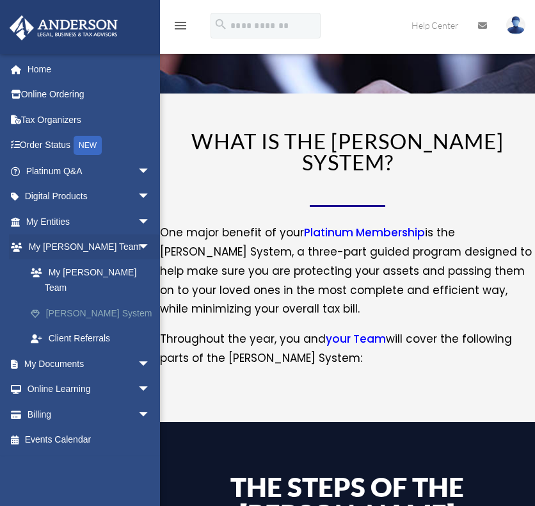
scroll to position [192, 0]
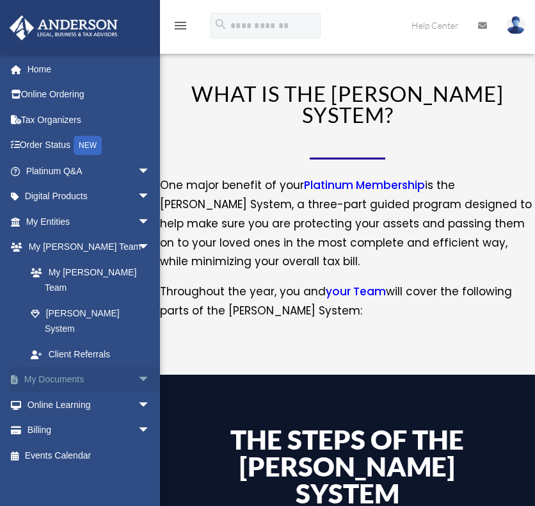
click at [138, 367] on span "arrow_drop_down" at bounding box center [151, 380] width 26 height 26
click at [50, 392] on link "Box" at bounding box center [94, 405] width 152 height 26
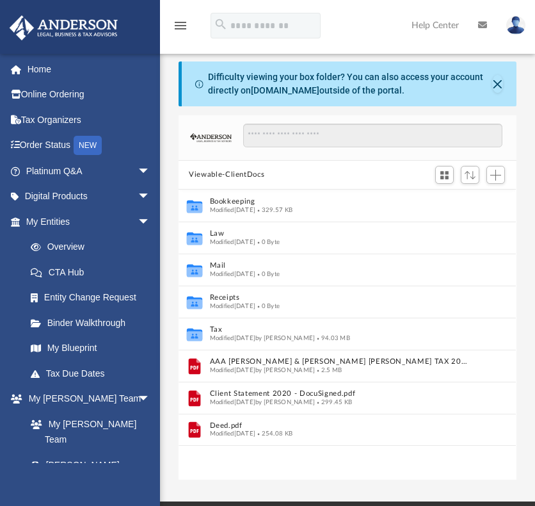
scroll to position [281, 328]
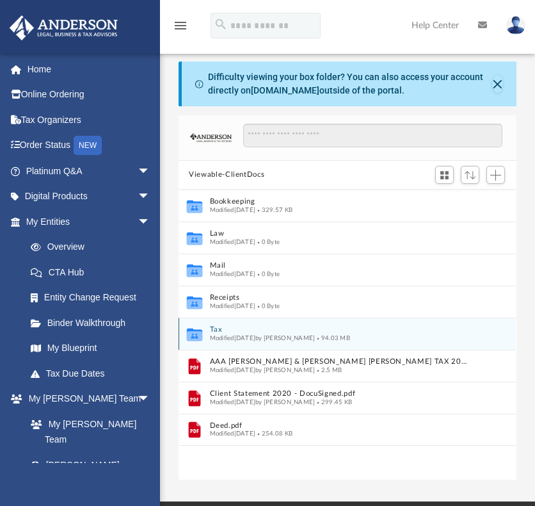
click at [217, 328] on button "Tax" at bounding box center [339, 329] width 258 height 8
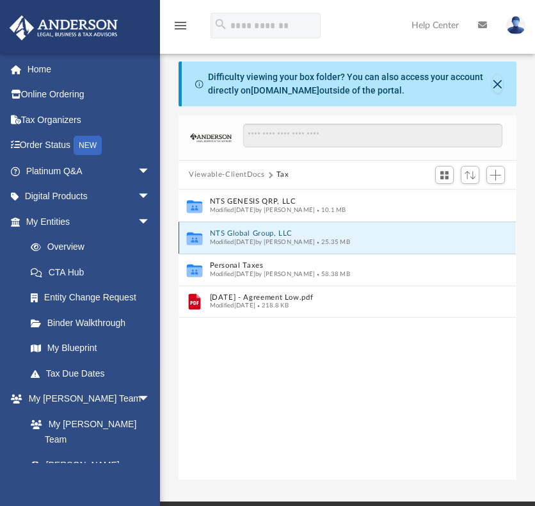
click at [247, 232] on button "NTS Global Group, LLC" at bounding box center [339, 233] width 258 height 8
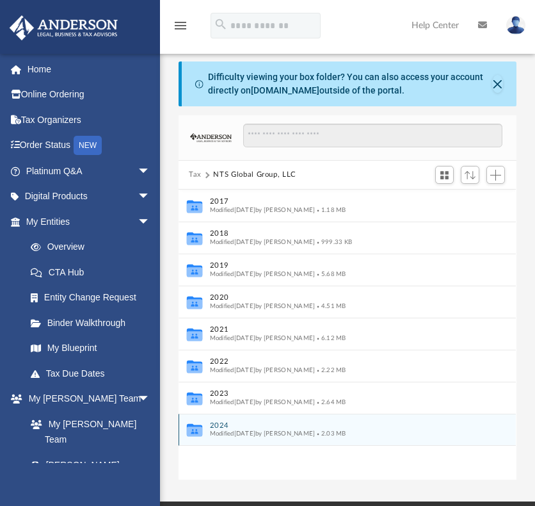
click at [220, 422] on button "2024" at bounding box center [339, 425] width 258 height 8
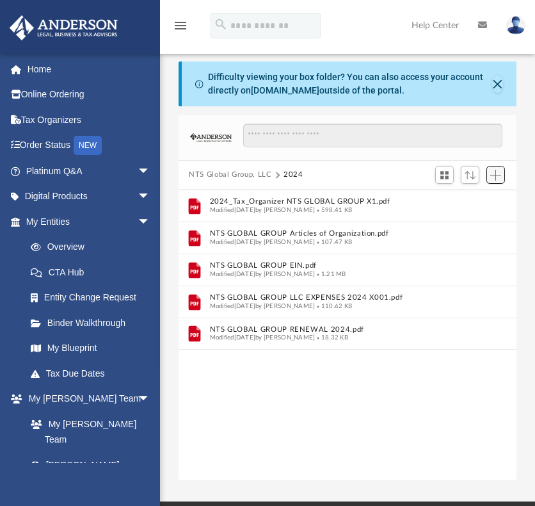
click at [497, 172] on span "Add" at bounding box center [495, 175] width 11 height 11
click at [471, 199] on li "Upload" at bounding box center [477, 199] width 41 height 13
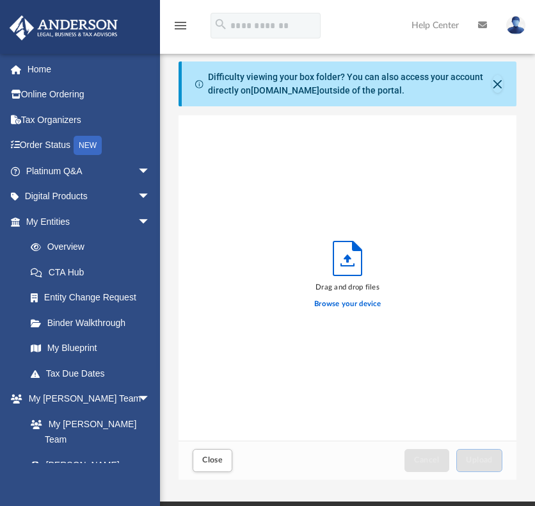
scroll to position [315, 328]
click at [341, 303] on label "Browse your device" at bounding box center [347, 304] width 67 height 12
click at [0, 0] on input "Browse your device" at bounding box center [0, 0] width 0 height 0
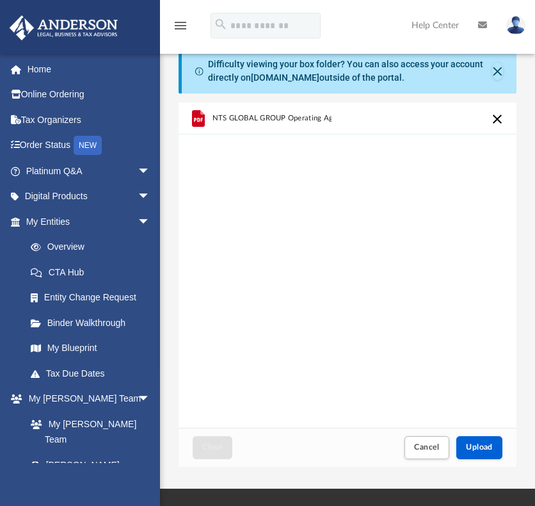
scroll to position [128, 0]
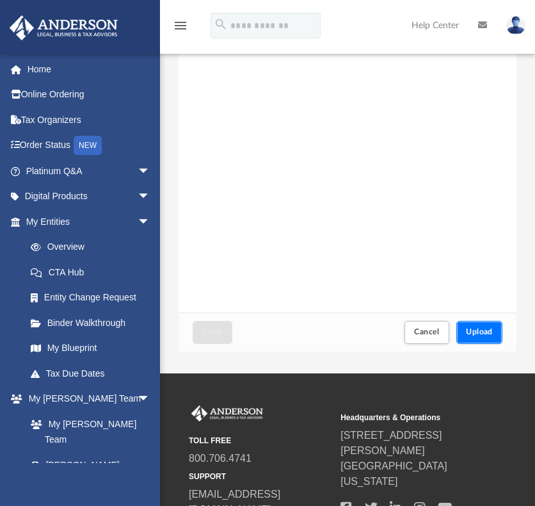
click at [478, 332] on span "Upload" at bounding box center [479, 332] width 27 height 8
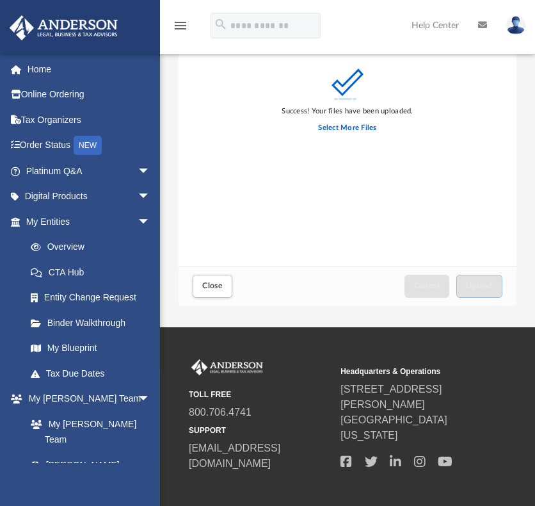
scroll to position [192, 0]
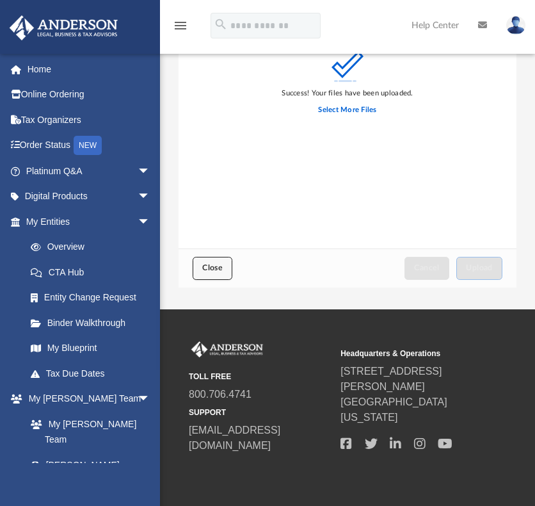
click at [208, 265] on span "Close" at bounding box center [212, 268] width 20 height 8
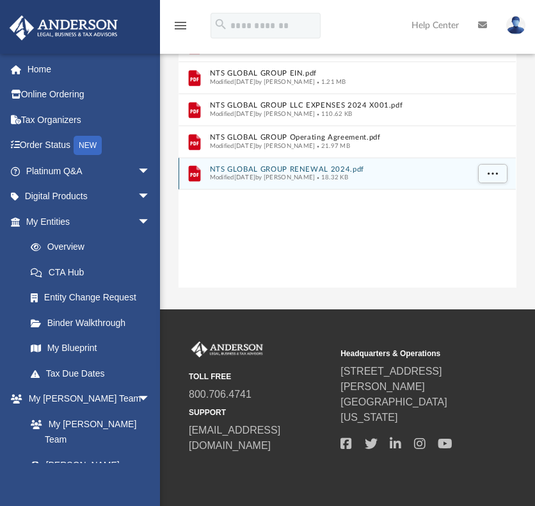
scroll to position [241, 0]
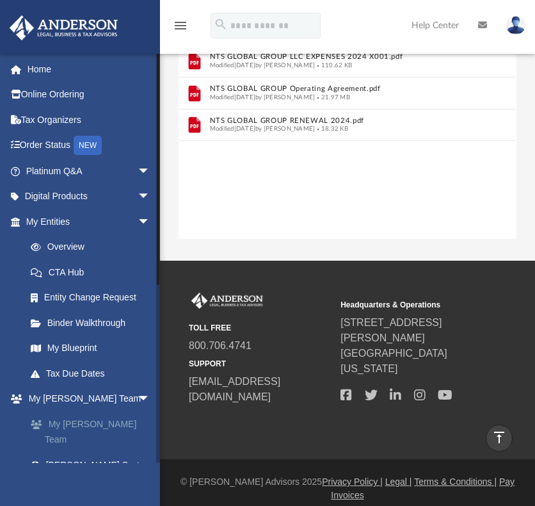
click at [56, 423] on link "My [PERSON_NAME] Team" at bounding box center [94, 431] width 152 height 41
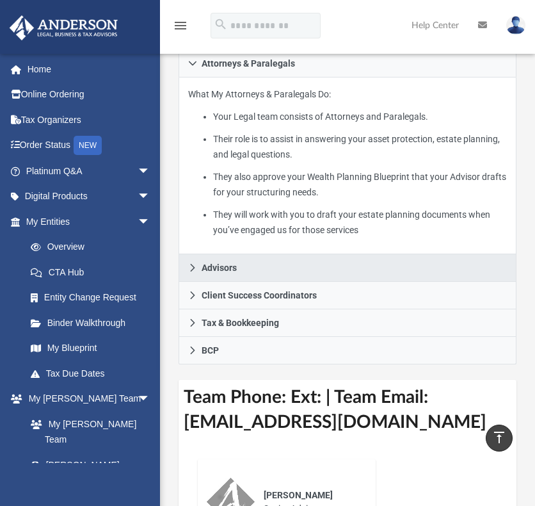
scroll to position [433, 0]
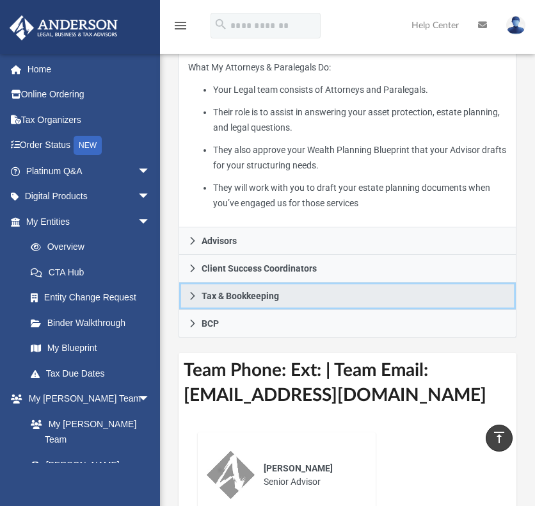
click at [252, 291] on span "Tax & Bookkeeping" at bounding box center [240, 295] width 77 height 9
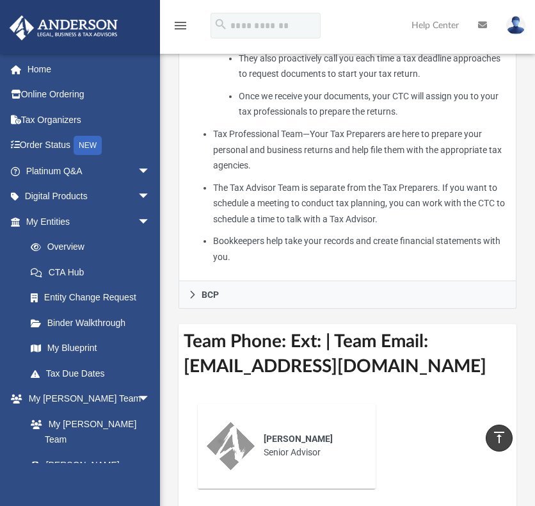
scroll to position [625, 0]
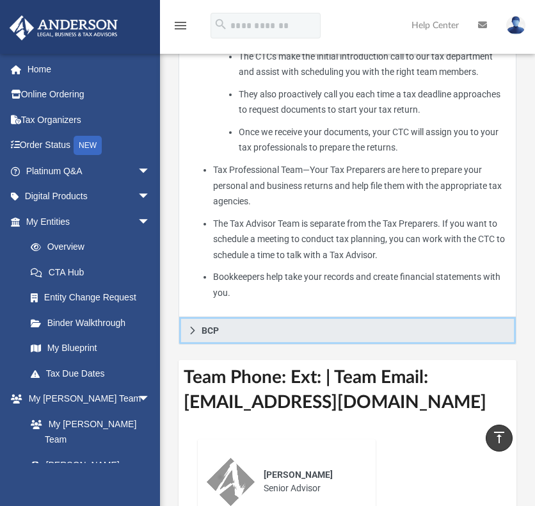
click at [193, 326] on icon at bounding box center [192, 330] width 9 height 9
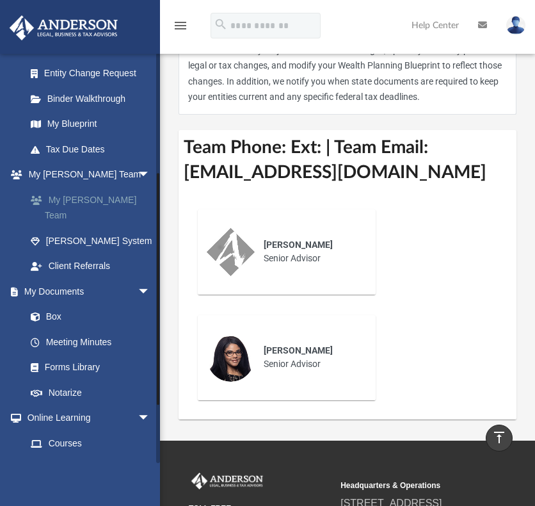
scroll to position [305, 0]
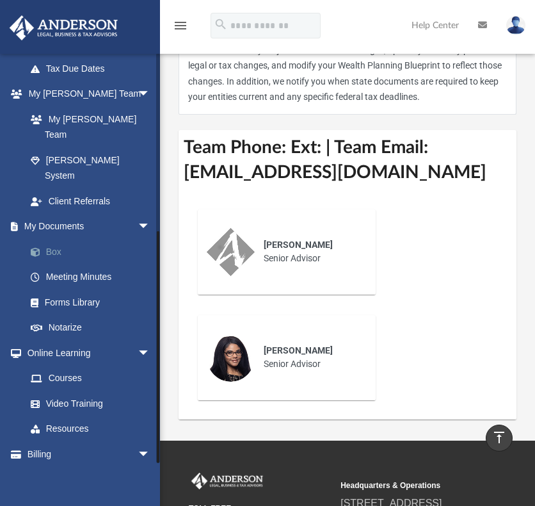
click at [51, 239] on link "Box" at bounding box center [94, 252] width 152 height 26
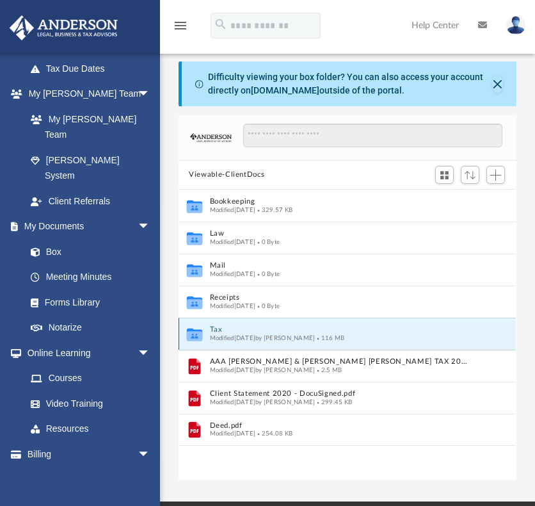
click at [215, 326] on button "Tax" at bounding box center [339, 329] width 258 height 8
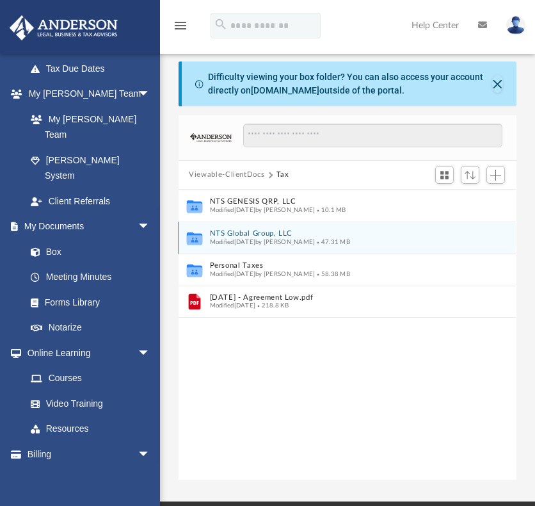
click at [245, 230] on button "NTS Global Group, LLC" at bounding box center [339, 233] width 258 height 8
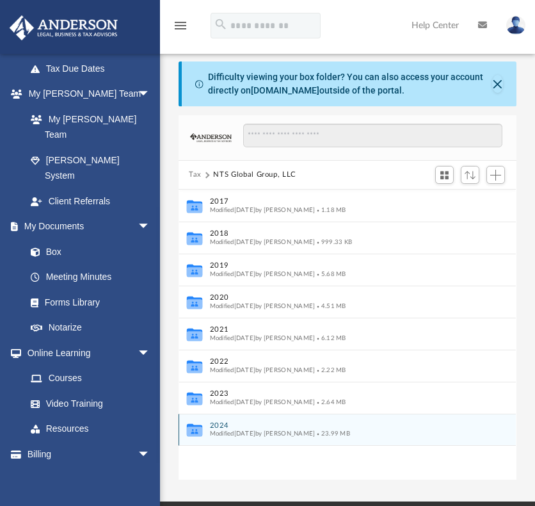
click at [220, 423] on button "2024" at bounding box center [339, 425] width 258 height 8
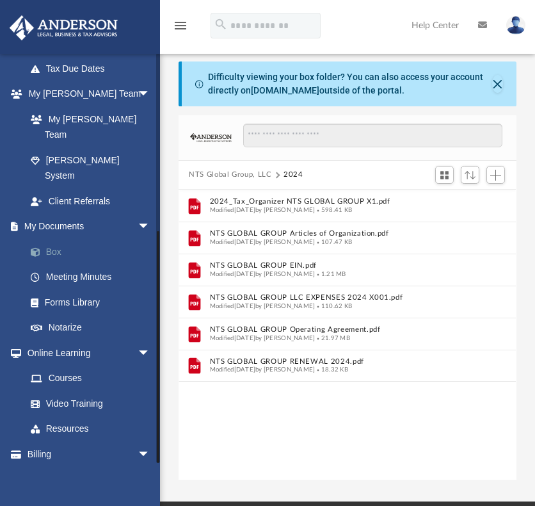
click at [52, 239] on link "Box" at bounding box center [94, 252] width 152 height 26
click at [74, 264] on link "Meeting Minutes" at bounding box center [94, 277] width 152 height 26
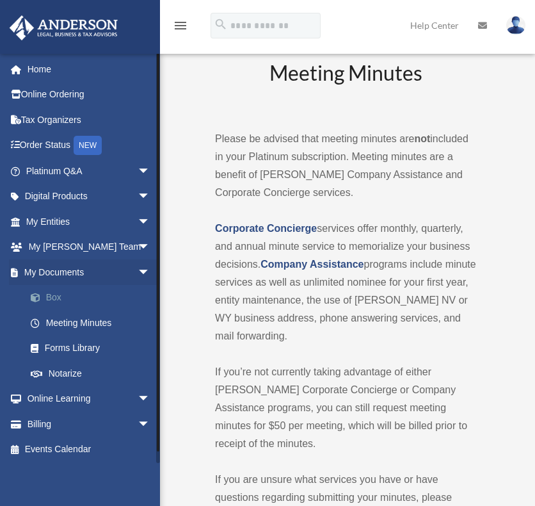
click at [53, 293] on link "Box" at bounding box center [94, 298] width 152 height 26
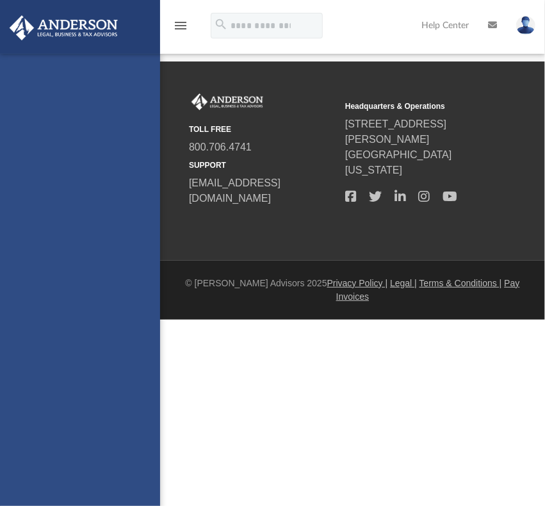
click at [52, 295] on div "[EMAIL_ADDRESS][DOMAIN_NAME] Sign Out [EMAIL_ADDRESS][DOMAIN_NAME] Home Online …" at bounding box center [80, 307] width 160 height 506
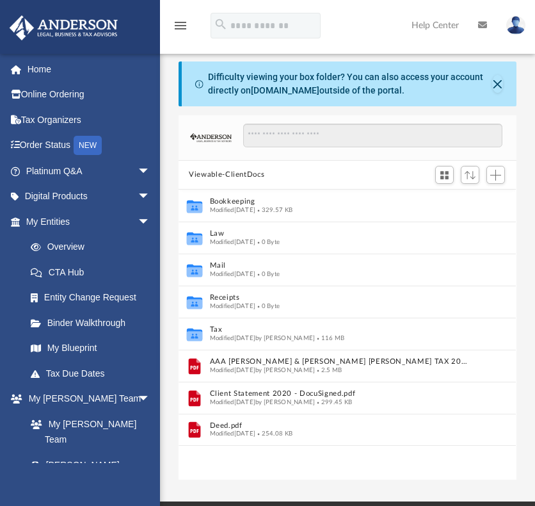
scroll to position [281, 328]
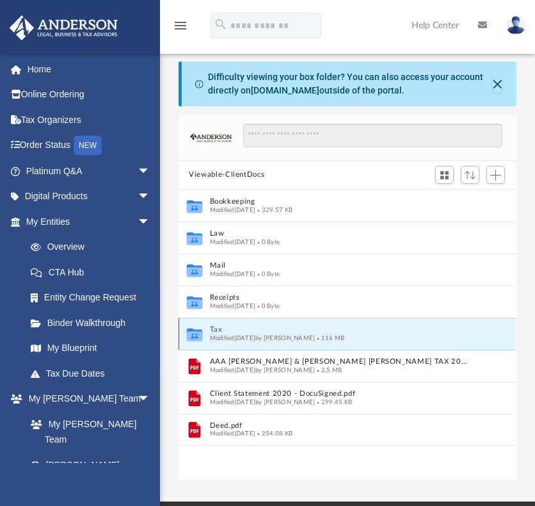
click at [214, 327] on button "Tax" at bounding box center [339, 329] width 258 height 8
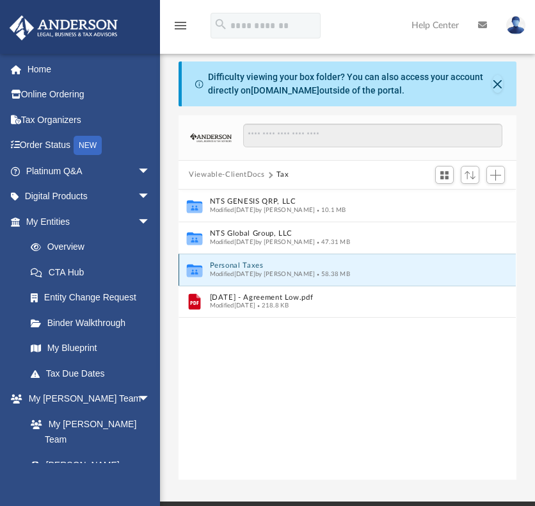
click at [246, 263] on button "Personal Taxes" at bounding box center [339, 265] width 258 height 8
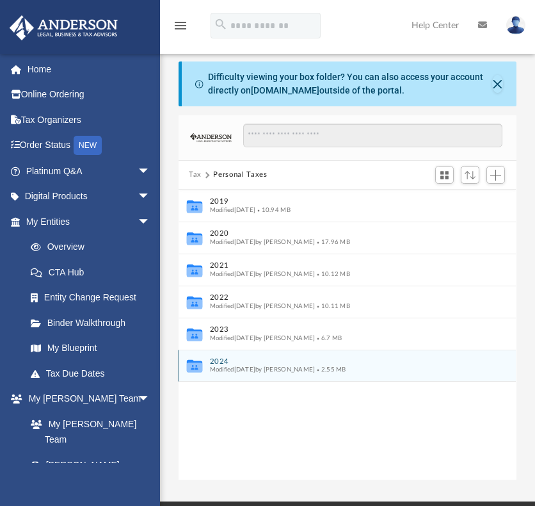
click at [218, 359] on button "2024" at bounding box center [339, 361] width 258 height 8
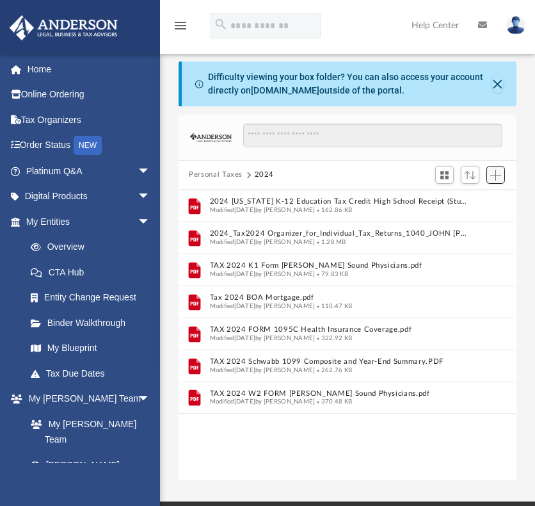
click at [498, 173] on span "Add" at bounding box center [495, 175] width 11 height 11
click at [470, 201] on li "Upload" at bounding box center [477, 199] width 41 height 13
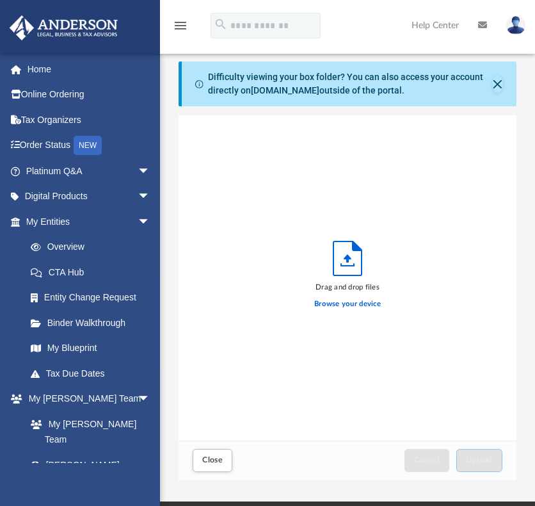
scroll to position [315, 328]
click at [348, 303] on label "Browse your device" at bounding box center [347, 304] width 67 height 12
click at [0, 0] on input "Browse your device" at bounding box center [0, 0] width 0 height 0
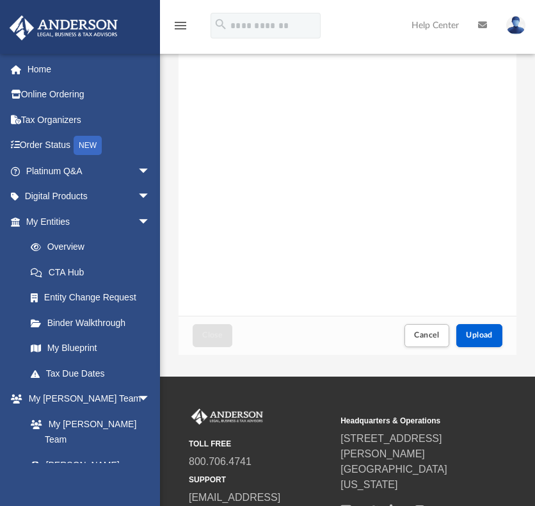
scroll to position [128, 0]
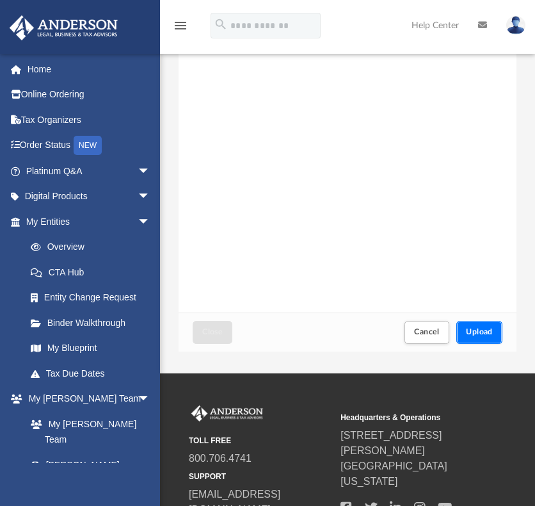
click at [471, 332] on span "Upload" at bounding box center [479, 332] width 27 height 8
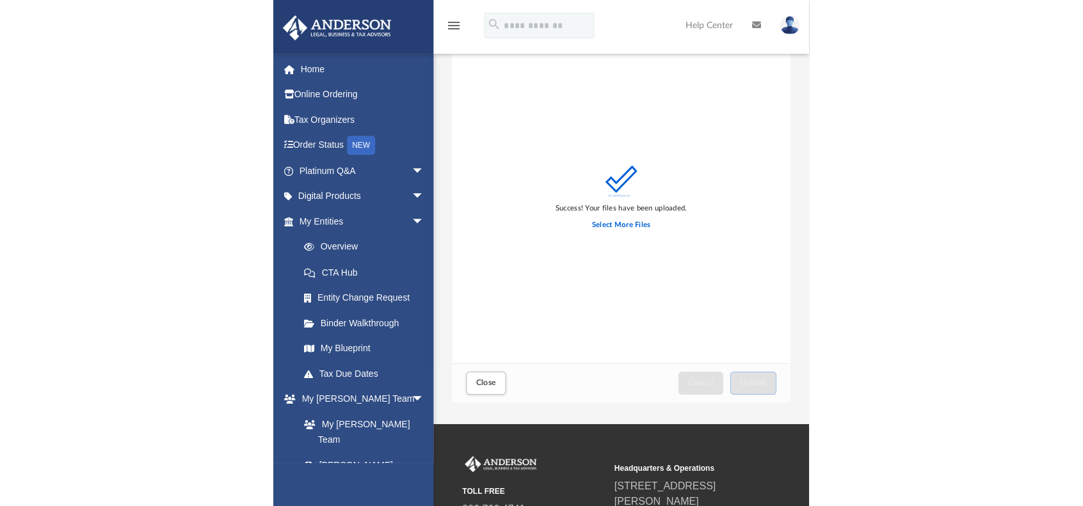
scroll to position [0, 0]
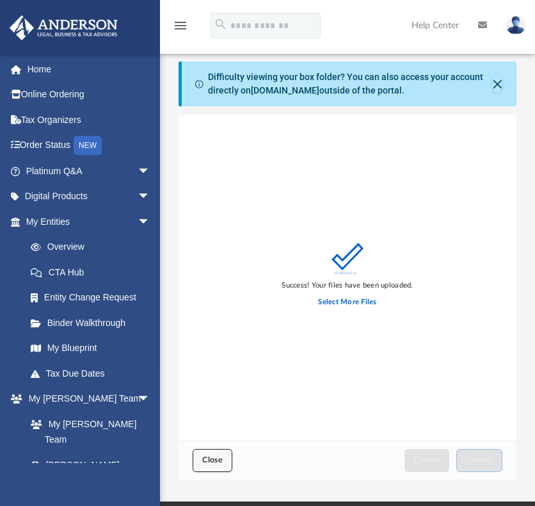
click at [216, 460] on span "Close" at bounding box center [212, 460] width 20 height 8
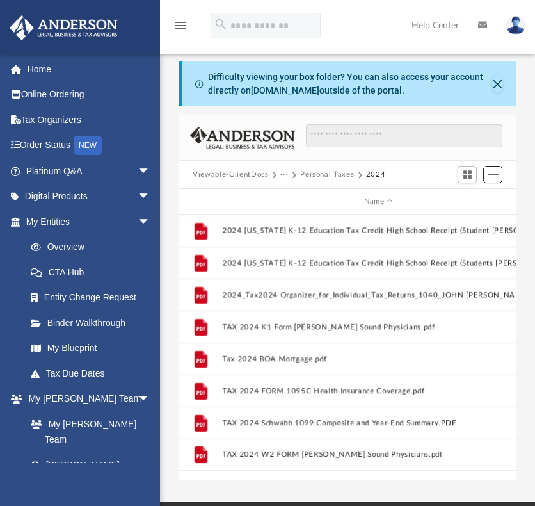
scroll to position [10, 10]
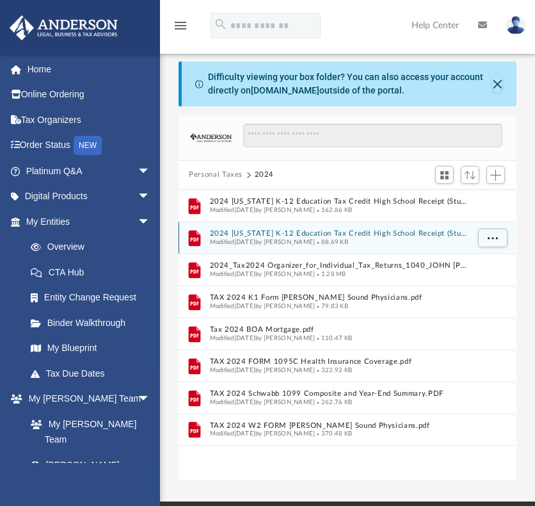
click at [350, 231] on button "2024 Illinois K-12 Education Tax Credit High School Receipt (Students Thomas & …" at bounding box center [339, 233] width 258 height 8
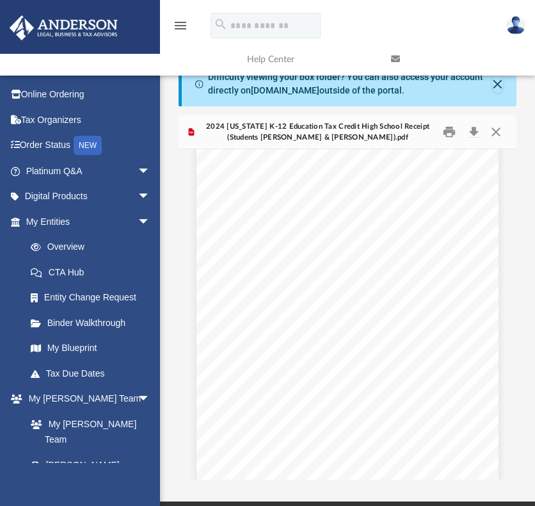
scroll to position [0, 0]
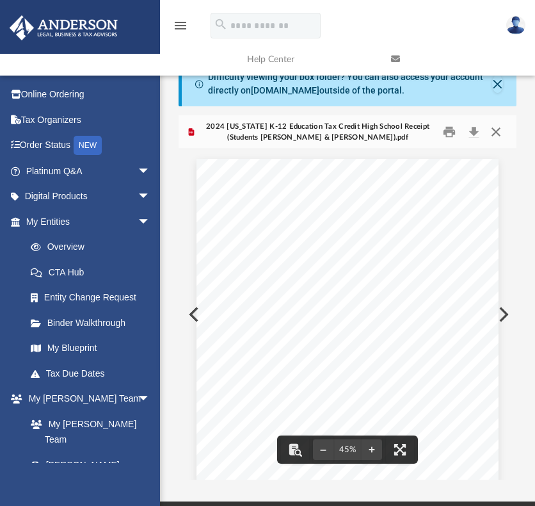
click at [496, 130] on button "Close" at bounding box center [496, 132] width 23 height 20
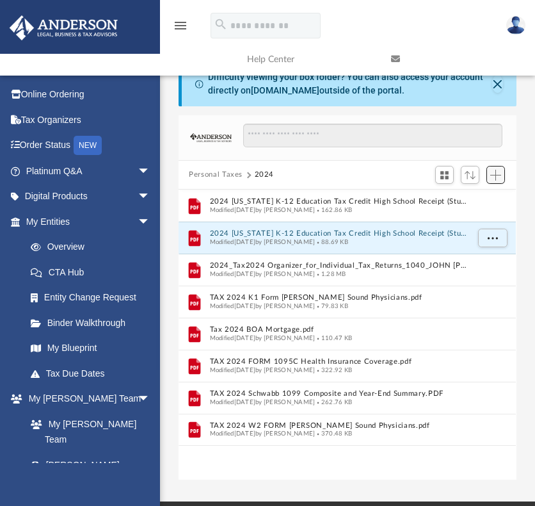
click at [497, 173] on span "Add" at bounding box center [495, 175] width 11 height 11
click at [471, 200] on li "Upload" at bounding box center [477, 199] width 41 height 13
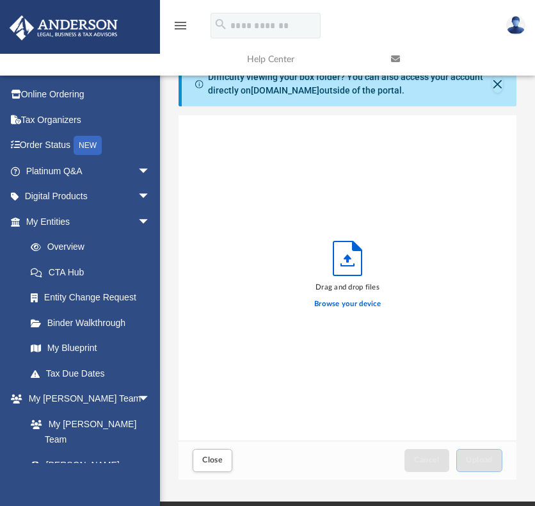
scroll to position [315, 328]
click at [351, 303] on label "Browse your device" at bounding box center [347, 304] width 67 height 12
click at [0, 0] on input "Browse your device" at bounding box center [0, 0] width 0 height 0
click at [215, 456] on span "Close" at bounding box center [212, 460] width 20 height 8
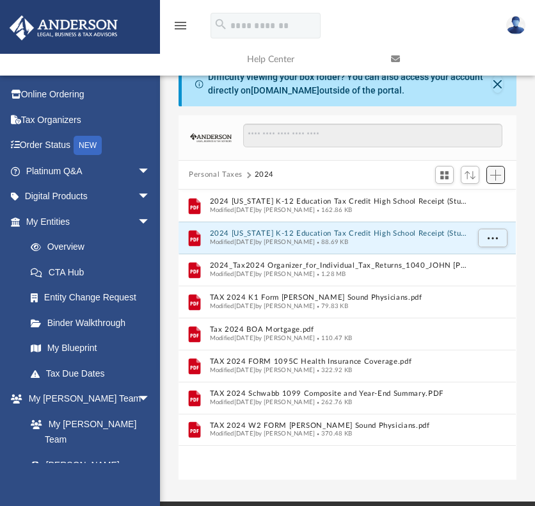
click at [496, 174] on span "Add" at bounding box center [495, 175] width 11 height 11
click at [469, 200] on li "Upload" at bounding box center [477, 199] width 41 height 13
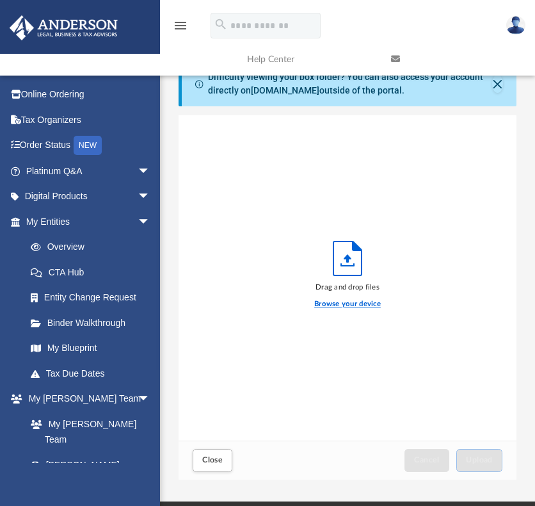
click at [356, 301] on label "Browse your device" at bounding box center [347, 304] width 67 height 12
click at [0, 0] on input "Browse your device" at bounding box center [0, 0] width 0 height 0
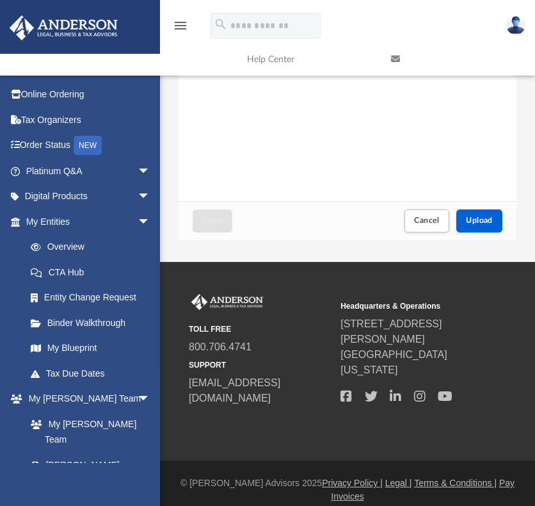
scroll to position [241, 0]
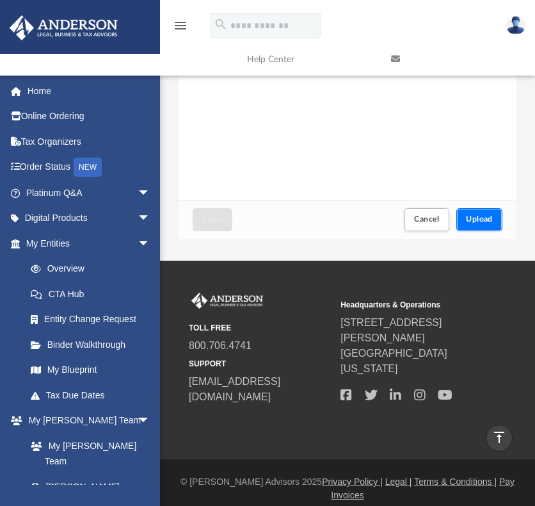
click at [482, 221] on span "Upload" at bounding box center [479, 219] width 27 height 8
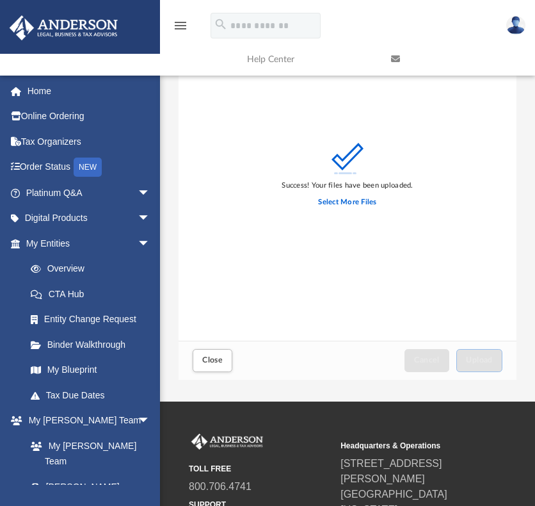
scroll to position [192, 0]
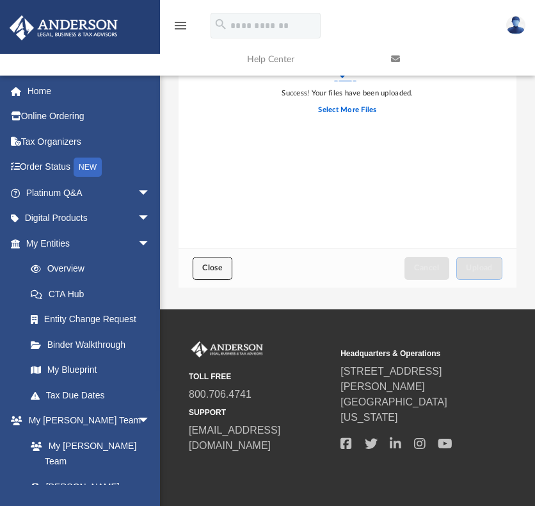
click at [203, 266] on span "Close" at bounding box center [212, 268] width 20 height 8
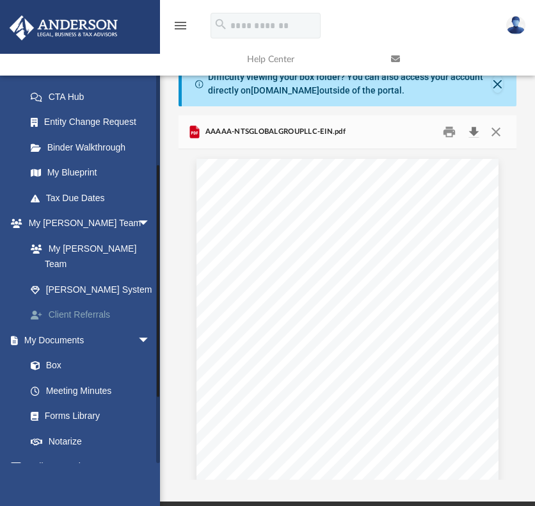
scroll to position [192, 0]
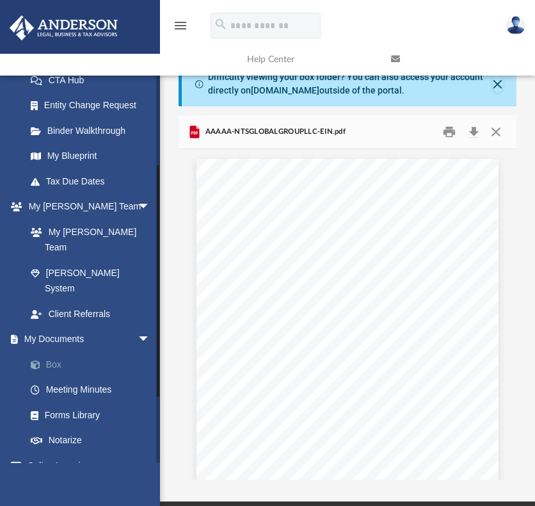
click at [52, 351] on link "Box" at bounding box center [94, 364] width 152 height 26
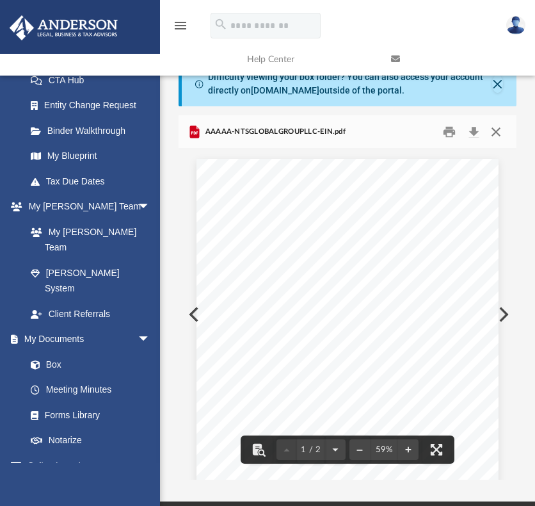
click at [497, 130] on button "Close" at bounding box center [496, 132] width 23 height 20
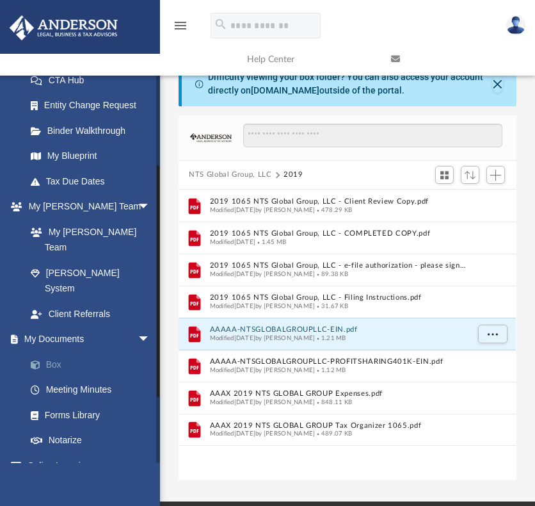
click at [53, 351] on link "Box" at bounding box center [94, 364] width 152 height 26
click at [72, 377] on link "Meeting Minutes" at bounding box center [94, 390] width 152 height 26
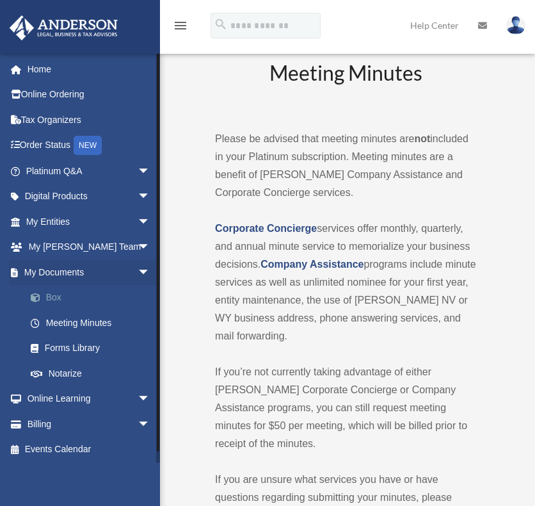
click at [54, 298] on link "Box" at bounding box center [94, 298] width 152 height 26
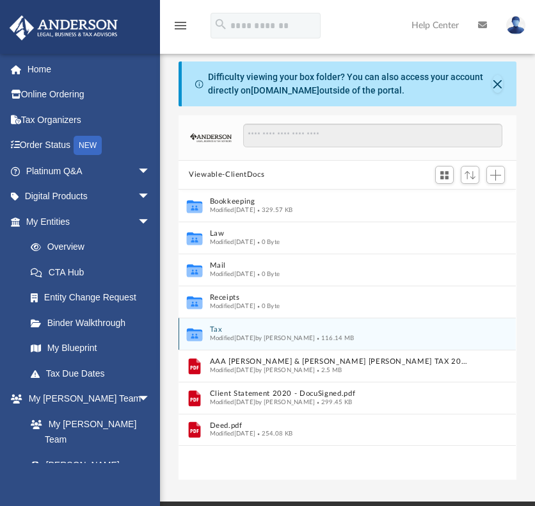
scroll to position [281, 328]
click at [214, 328] on button "Tax" at bounding box center [339, 329] width 258 height 8
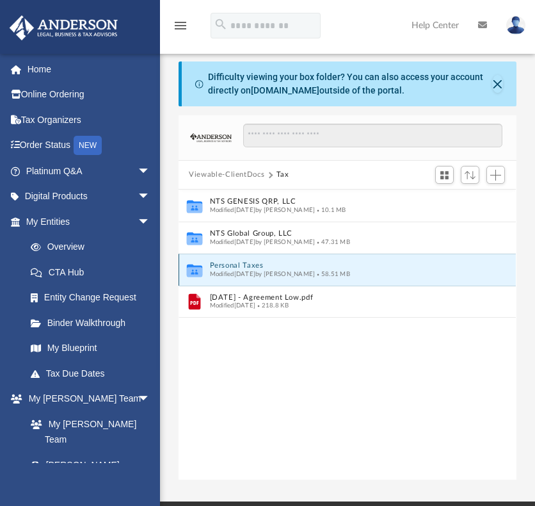
click at [239, 267] on button "Personal Taxes" at bounding box center [339, 265] width 258 height 8
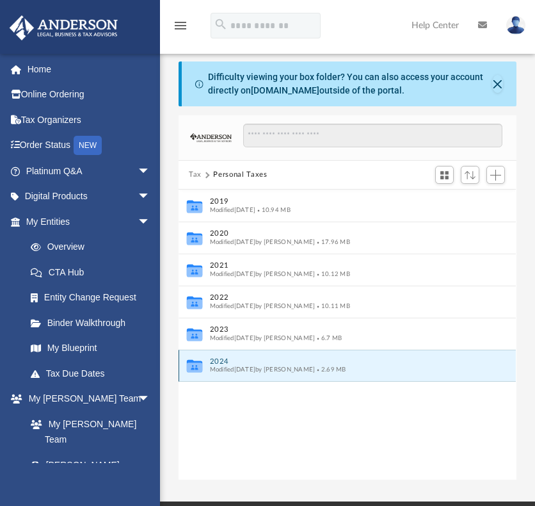
click at [220, 360] on button "2024" at bounding box center [339, 361] width 258 height 8
